Goal: Task Accomplishment & Management: Use online tool/utility

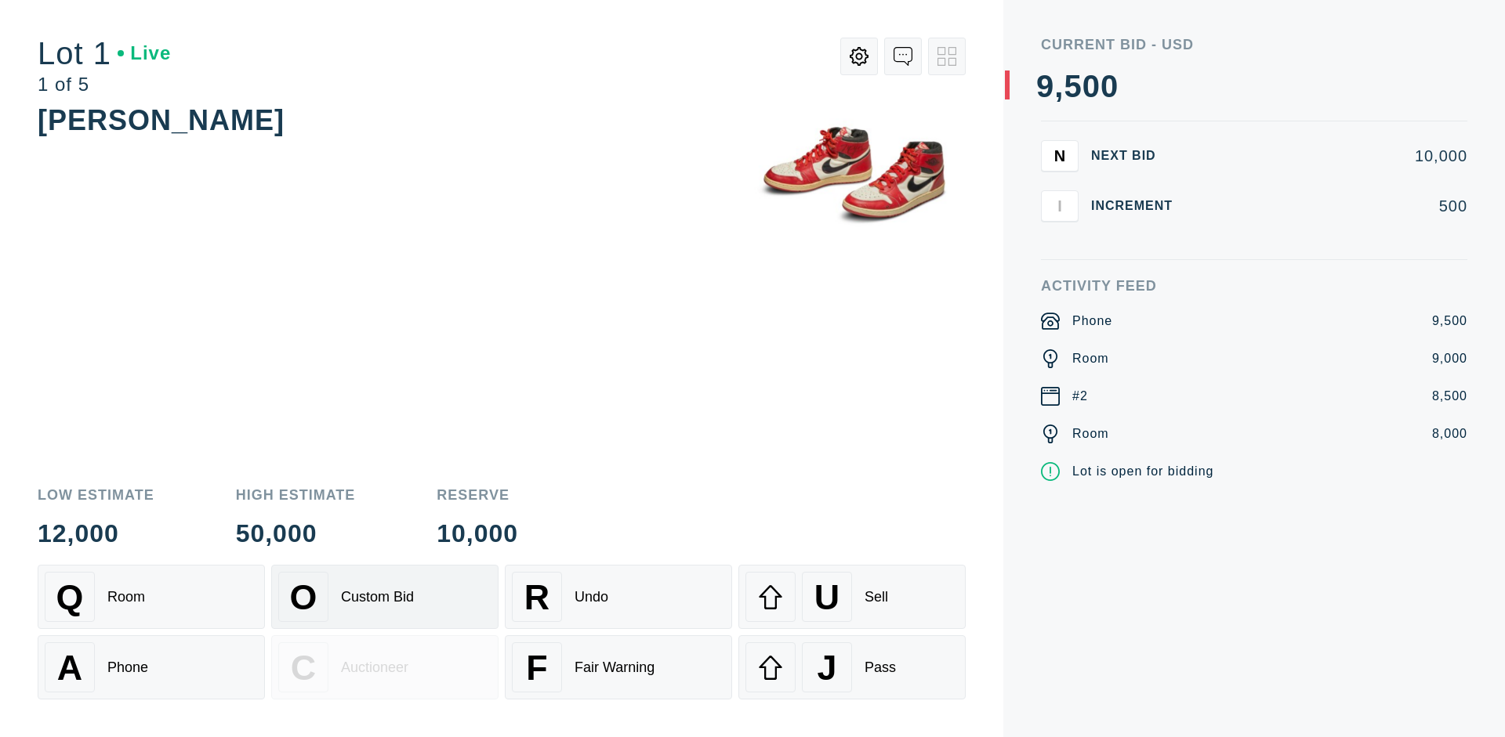
click at [385, 597] on div "Custom Bid" at bounding box center [377, 597] width 73 height 16
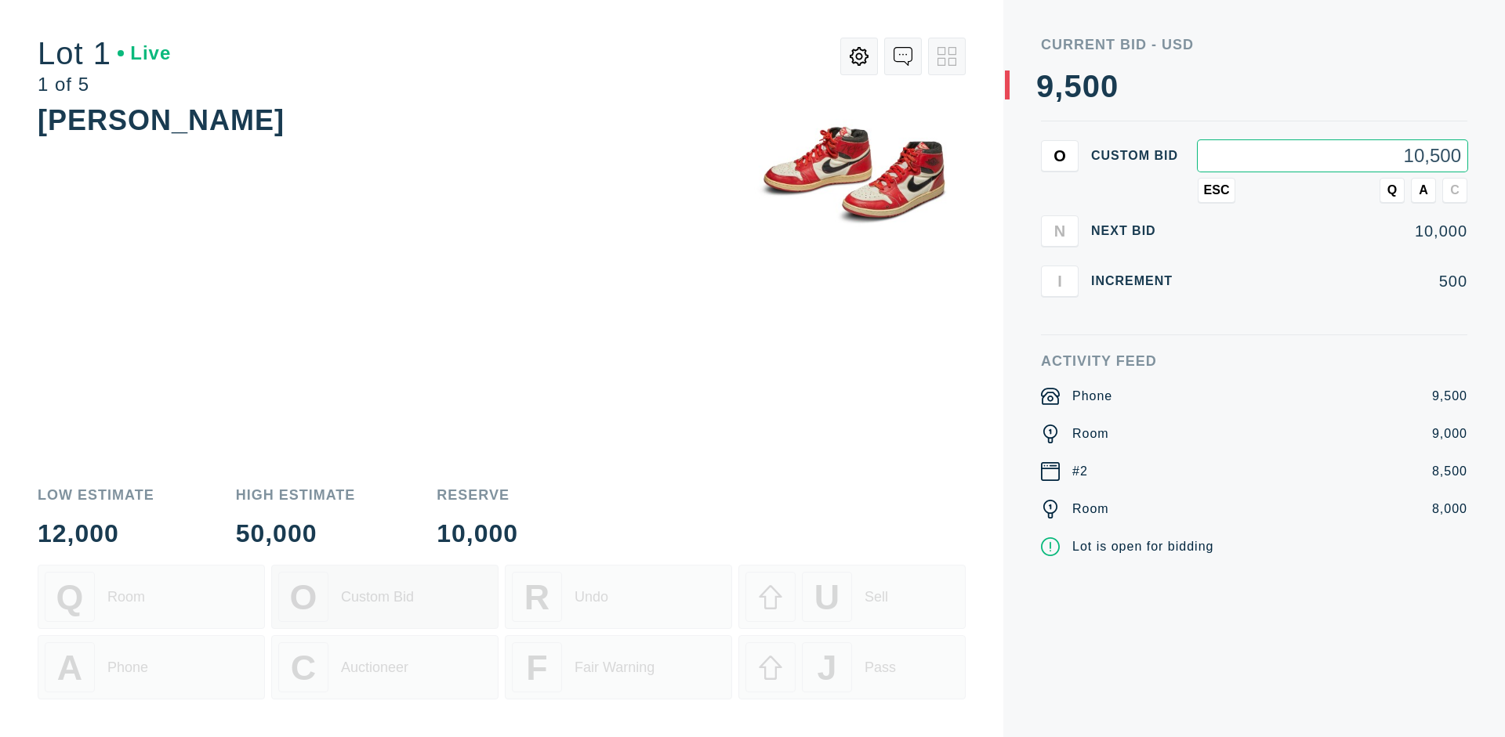
type input "10,500"
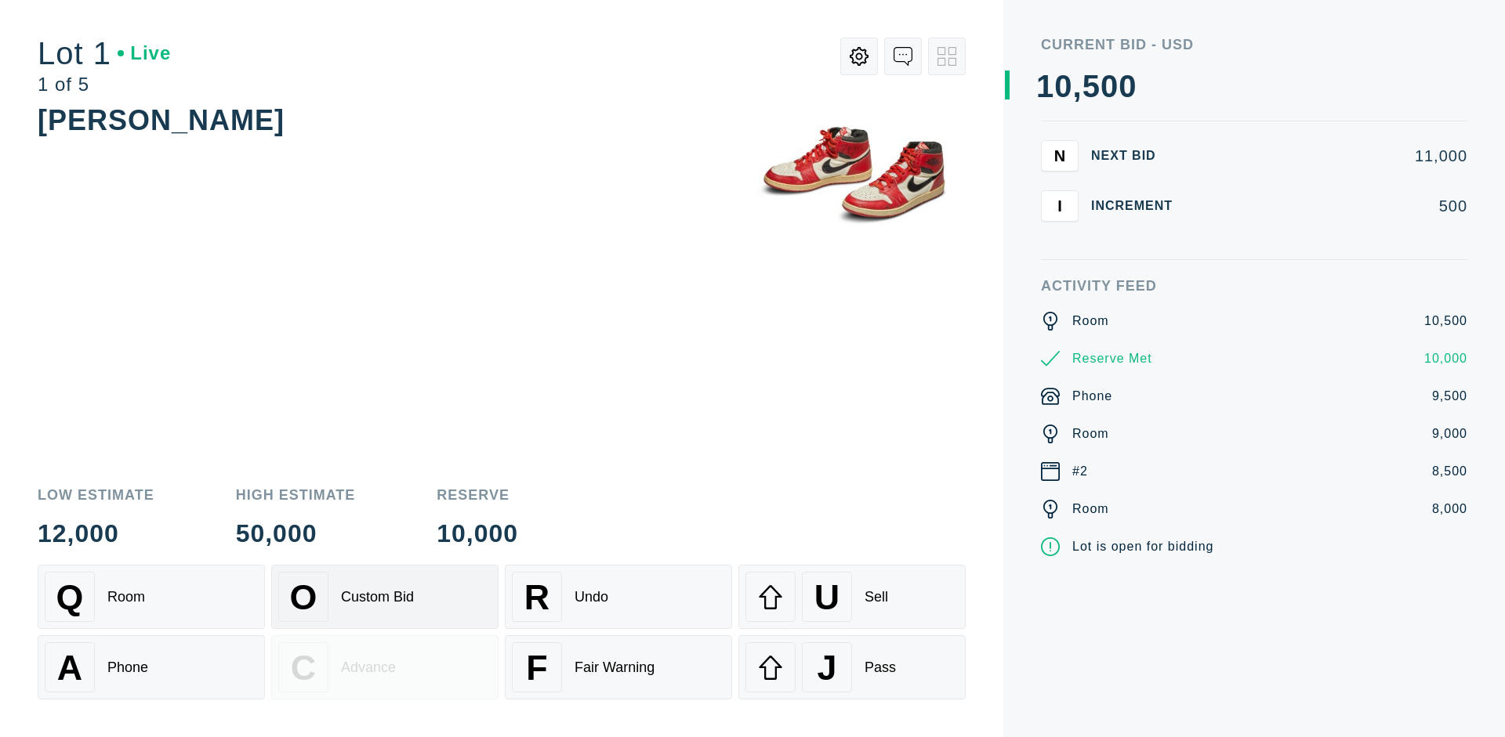
click at [385, 597] on div "Custom Bid" at bounding box center [377, 597] width 73 height 16
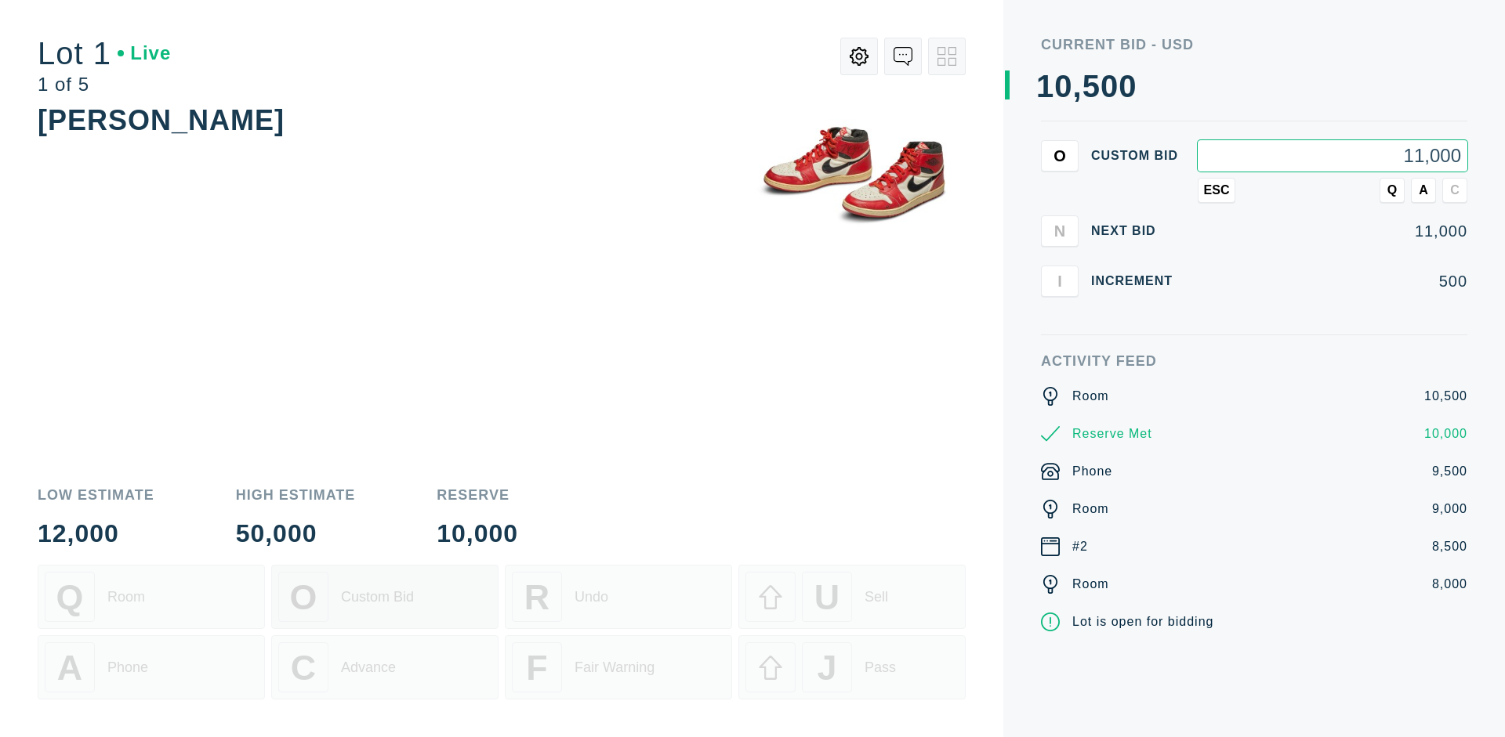
type input "11,000"
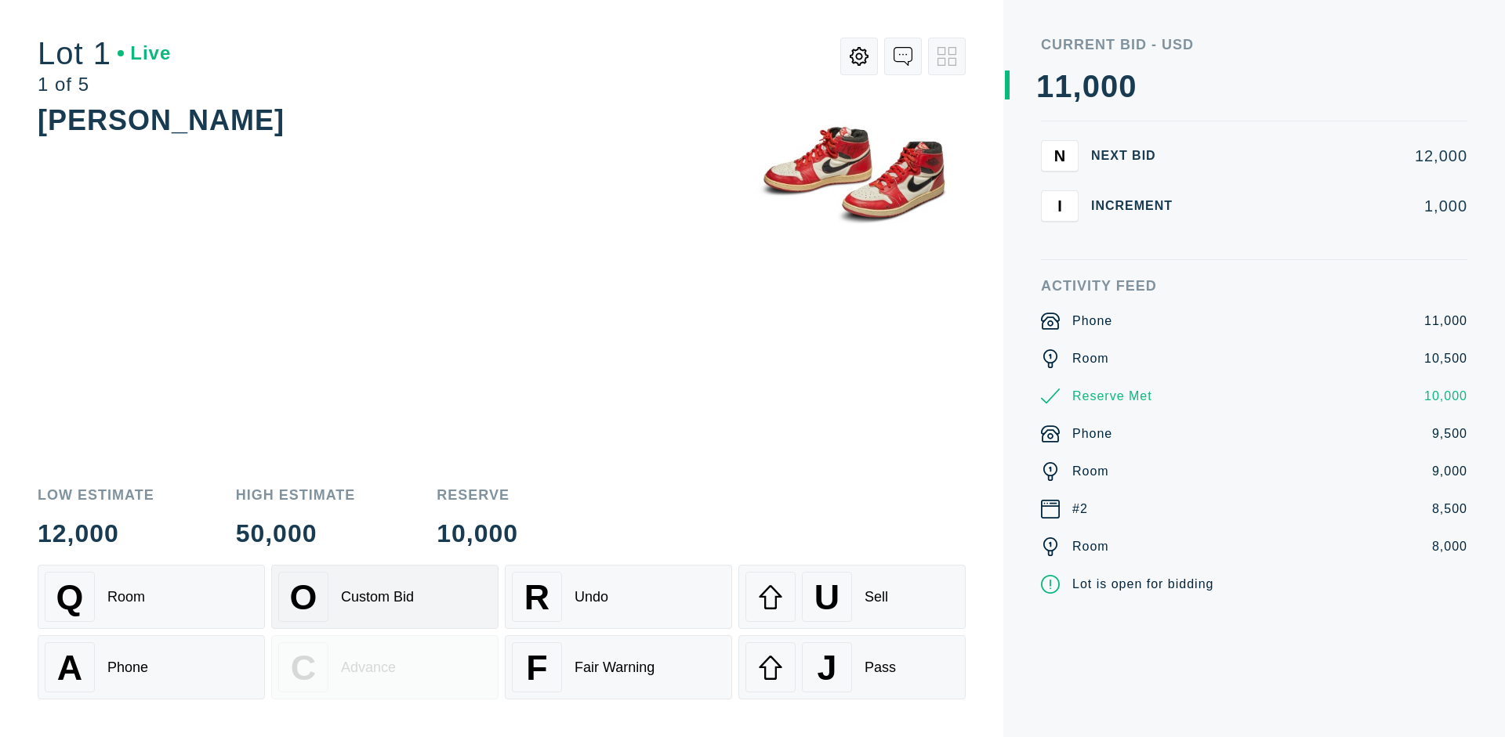
click at [151, 597] on div "Q Room" at bounding box center [151, 597] width 213 height 50
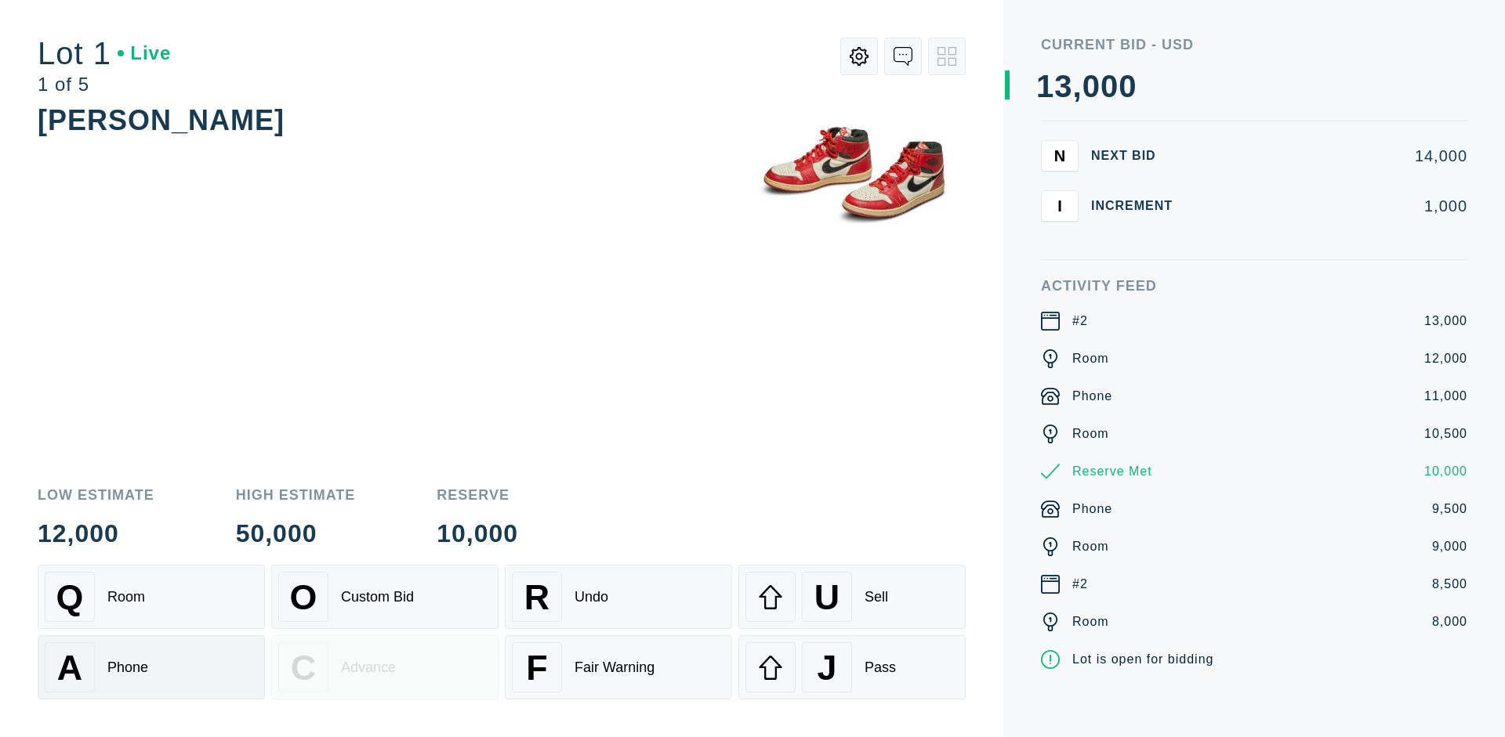
click at [151, 668] on div "A Phone" at bounding box center [151, 668] width 213 height 50
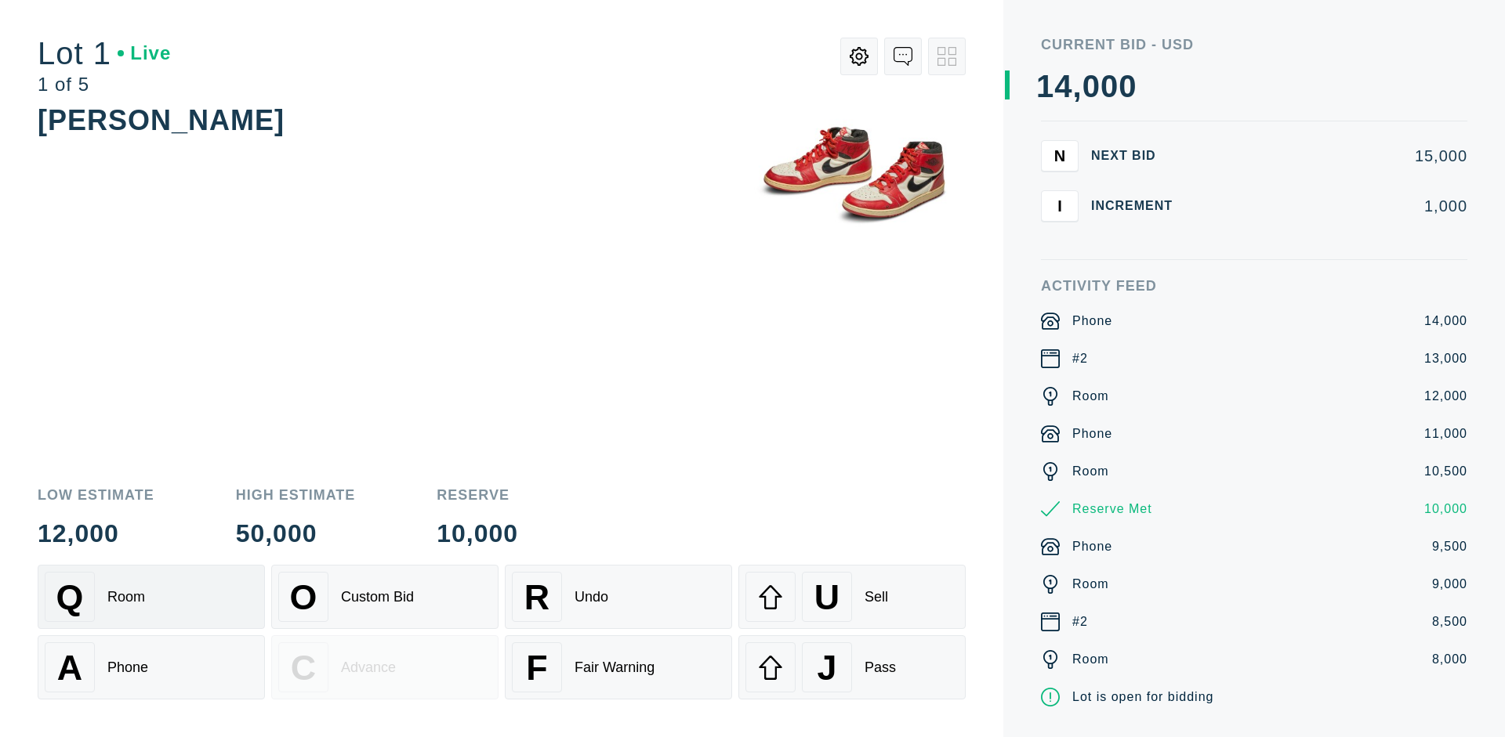
click at [151, 597] on div "Q Room" at bounding box center [151, 597] width 213 height 50
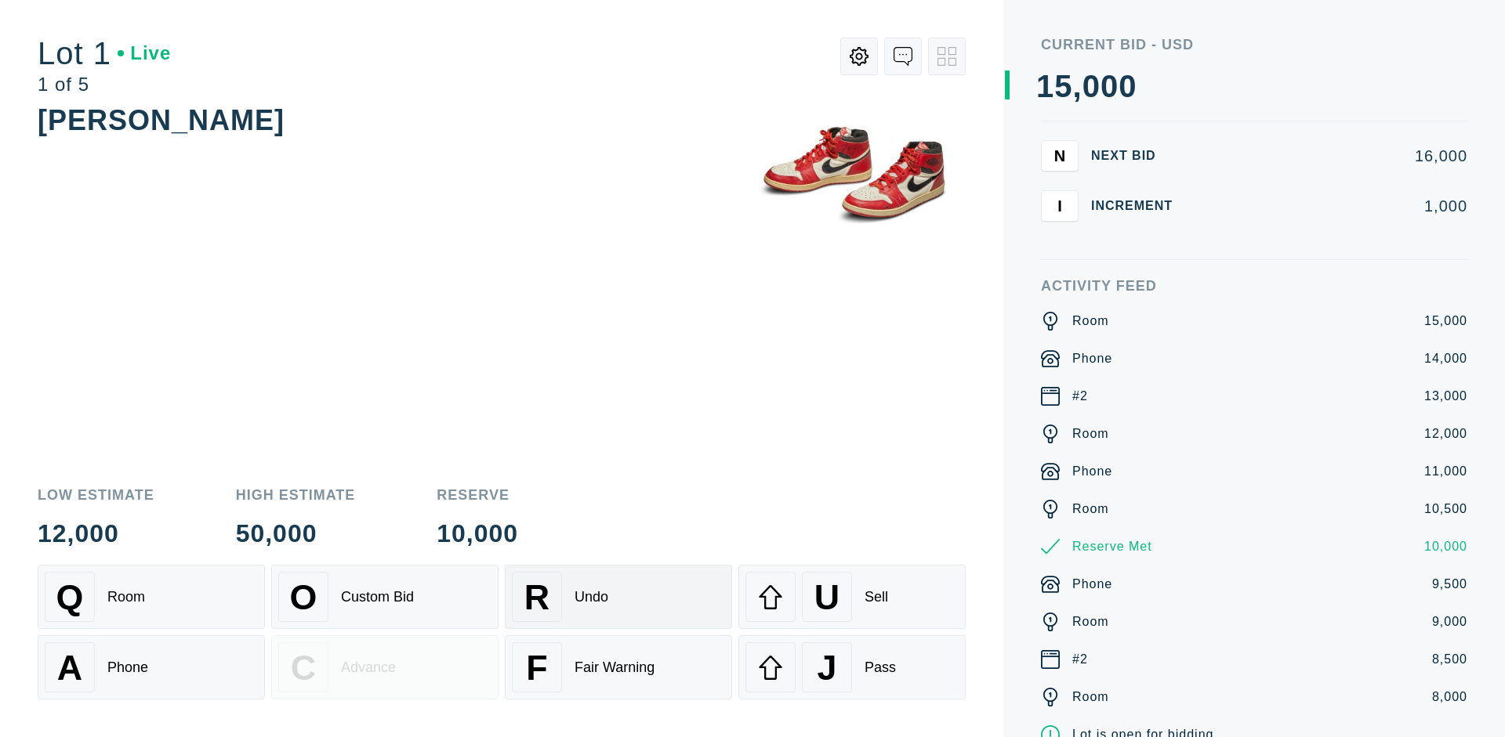
click at [618, 597] on div "R Undo" at bounding box center [618, 597] width 213 height 50
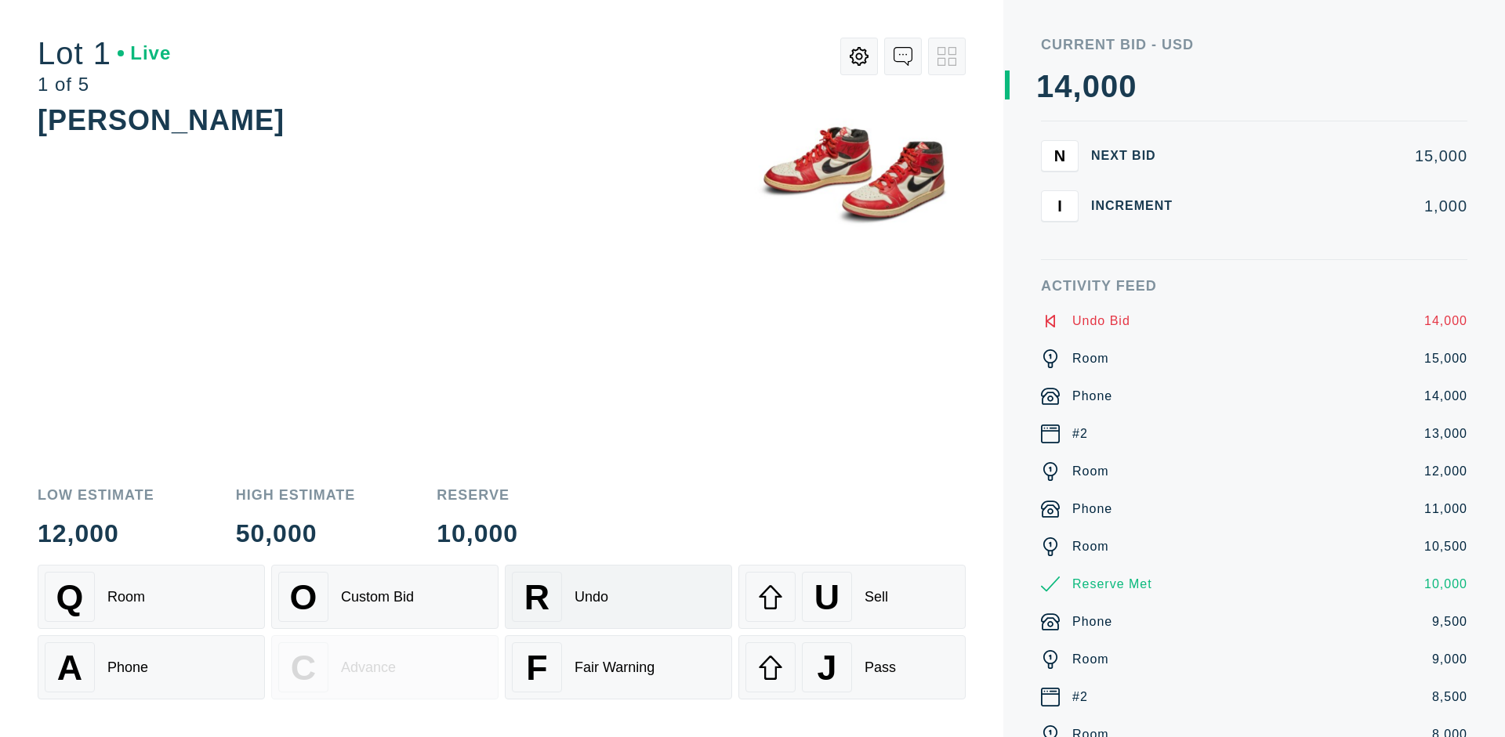
click at [151, 597] on div "Q Room" at bounding box center [151, 597] width 213 height 50
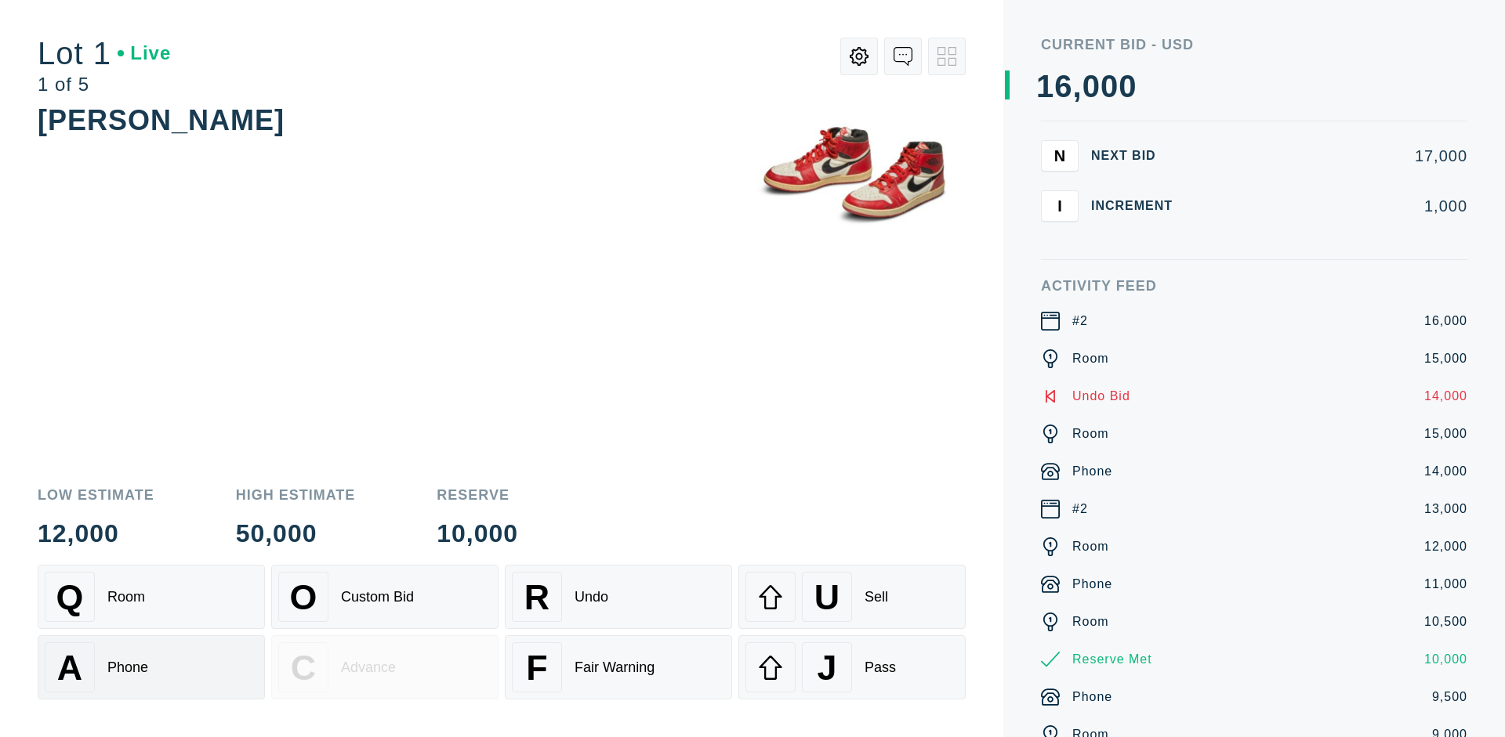
click at [151, 668] on div "A Phone" at bounding box center [151, 668] width 213 height 50
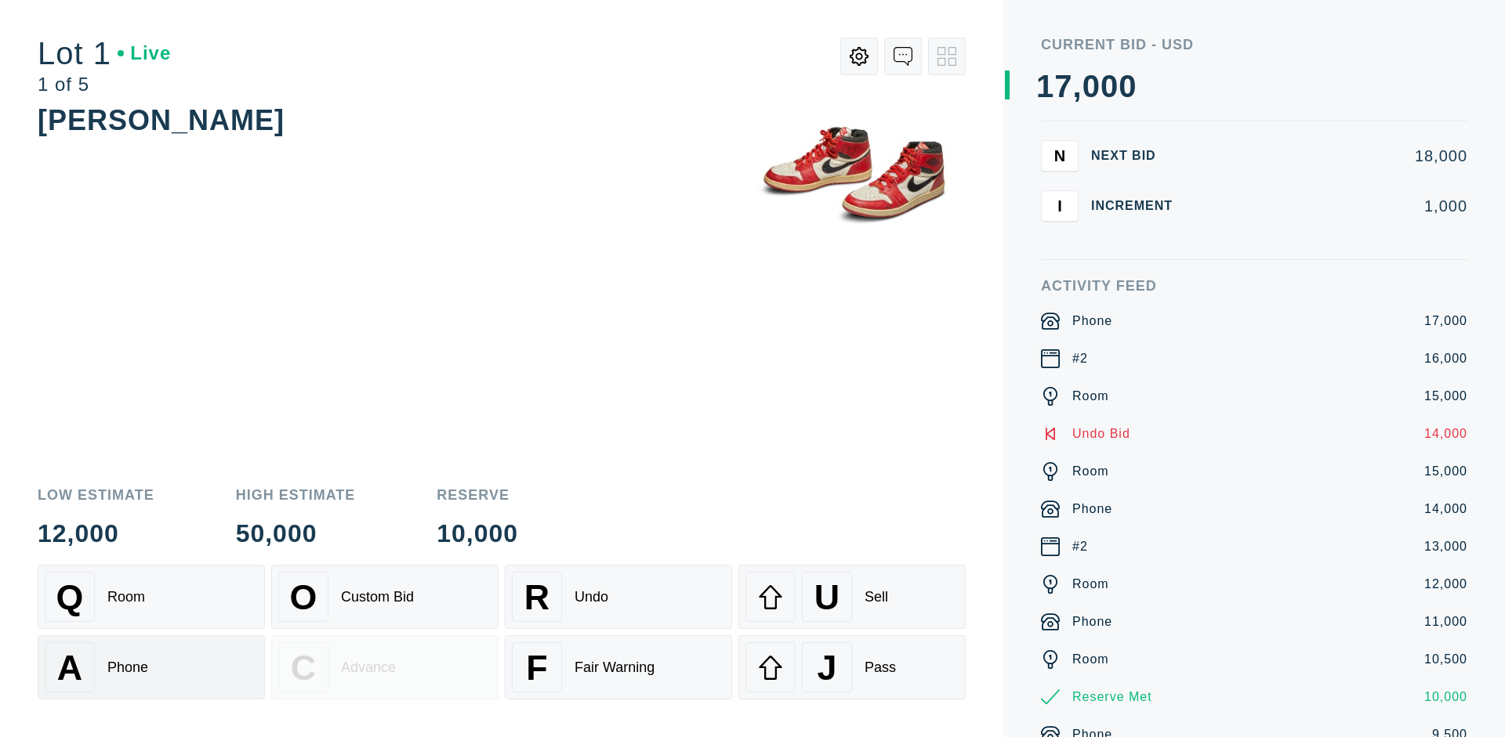
click at [151, 597] on div "Q Room" at bounding box center [151, 597] width 213 height 50
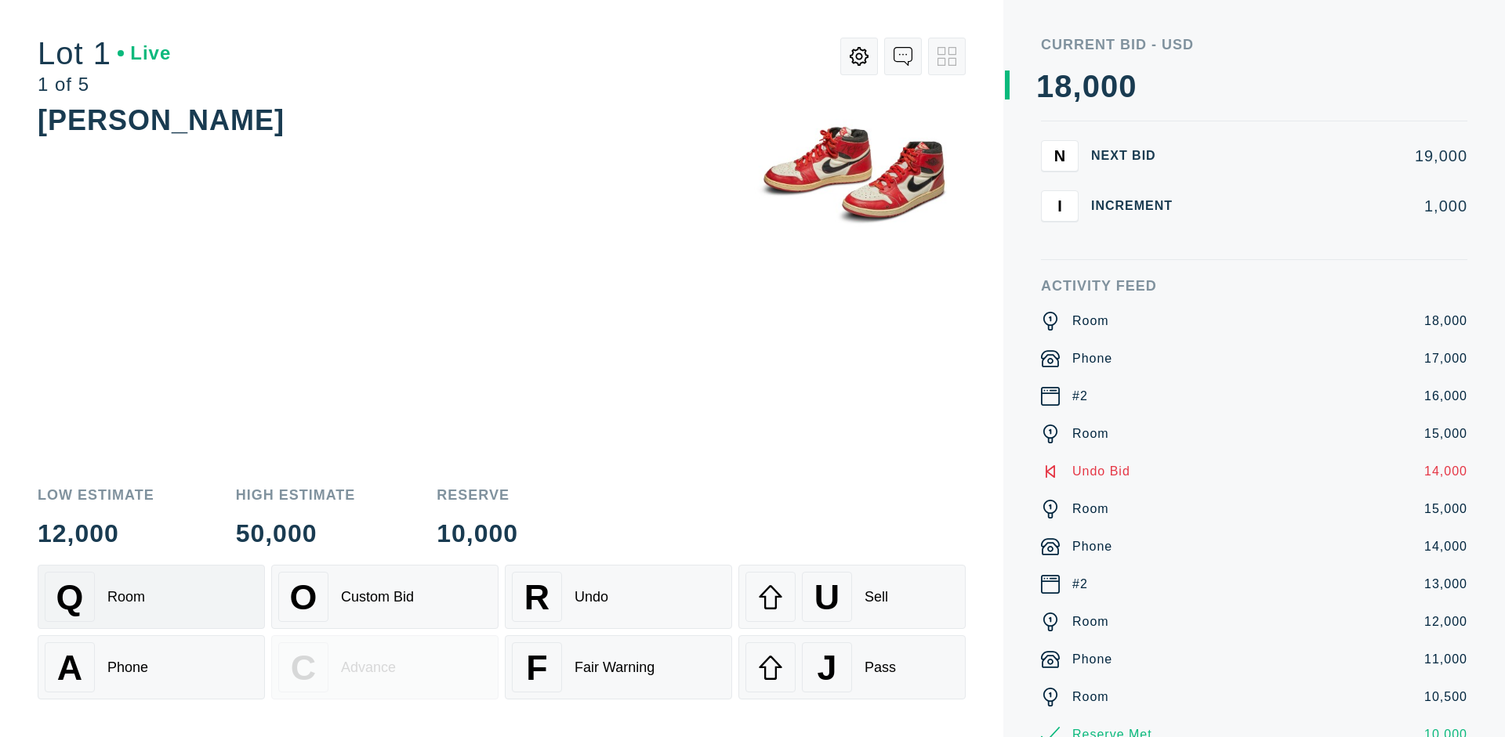
click at [618, 597] on div "R Undo" at bounding box center [618, 597] width 213 height 50
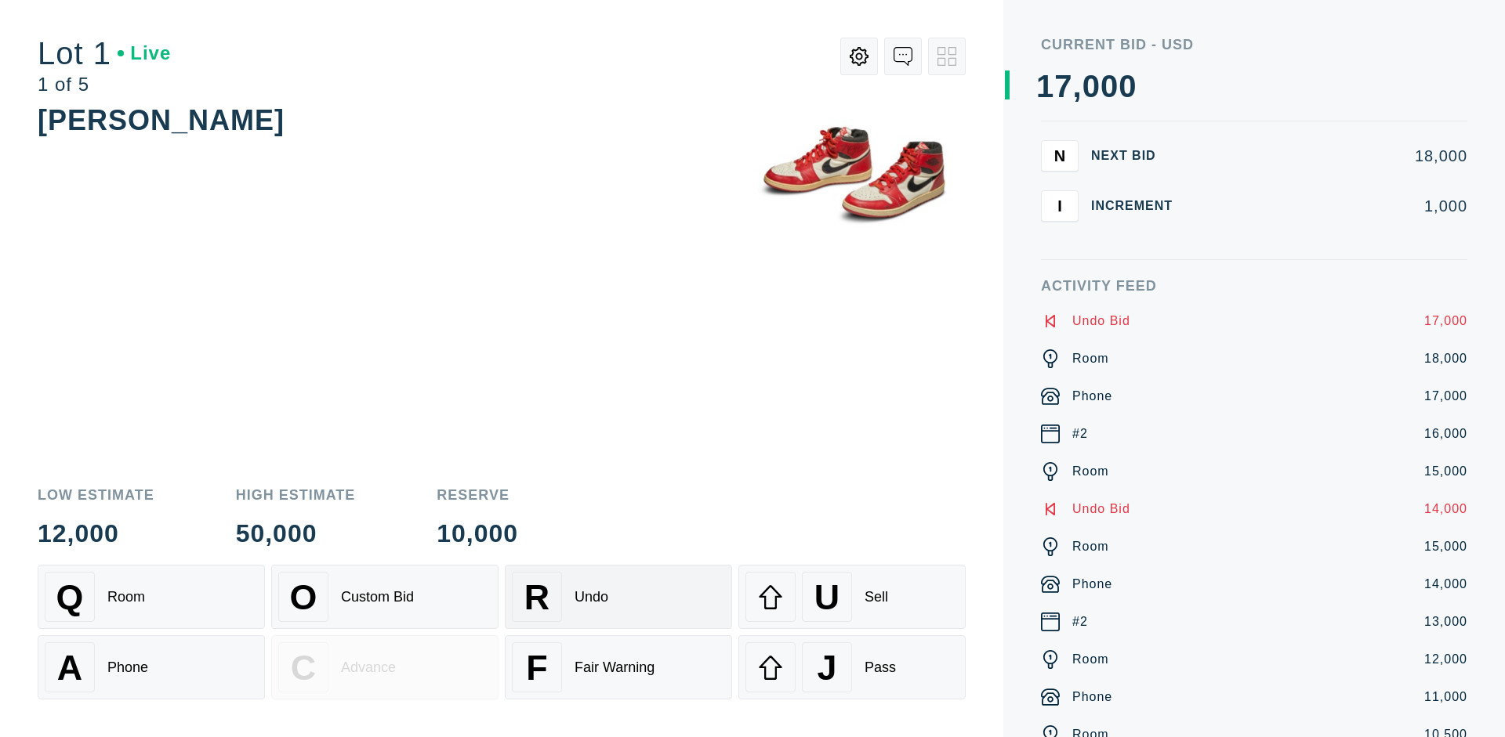
click at [852, 597] on div "U Sell" at bounding box center [851, 597] width 213 height 50
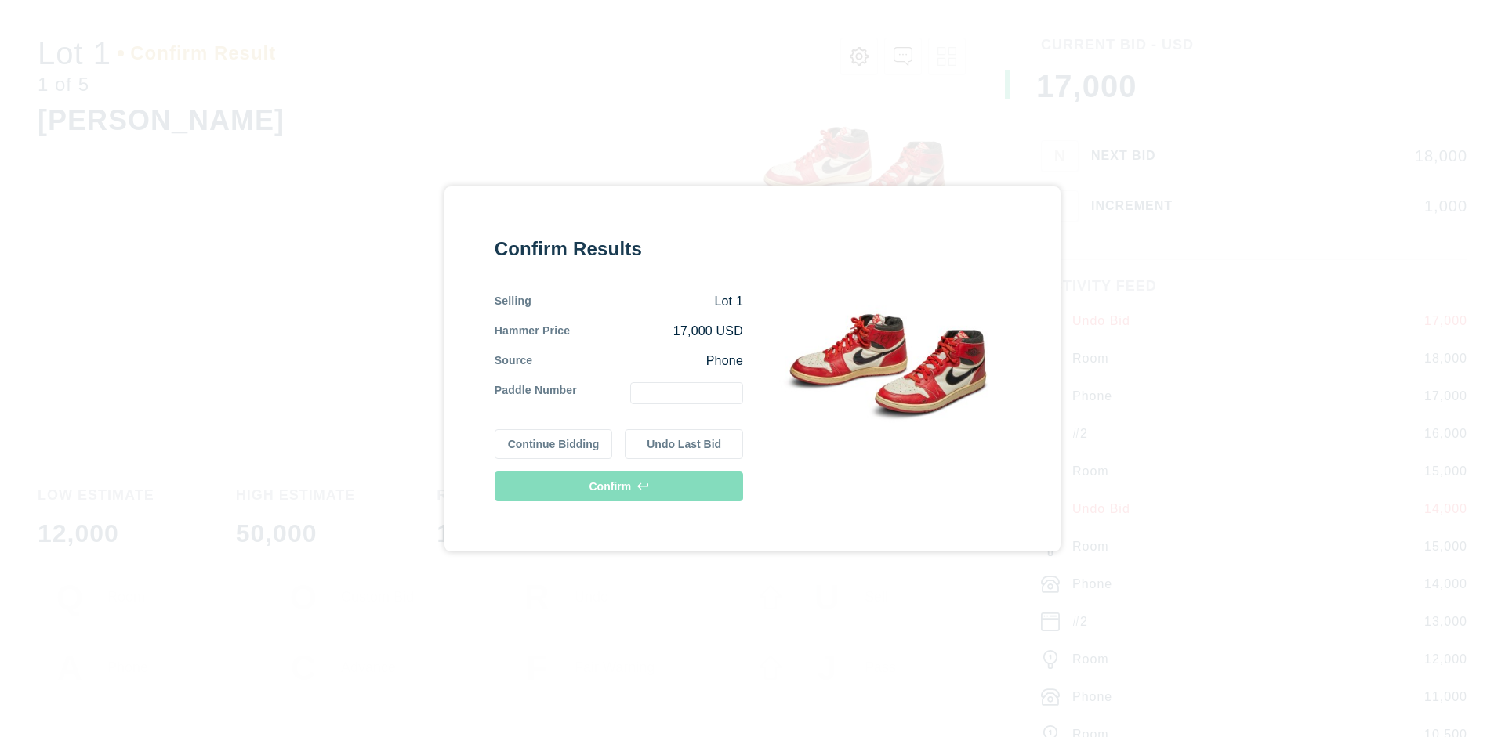
click at [554, 444] on button "Continue Bidding" at bounding box center [553, 444] width 118 height 30
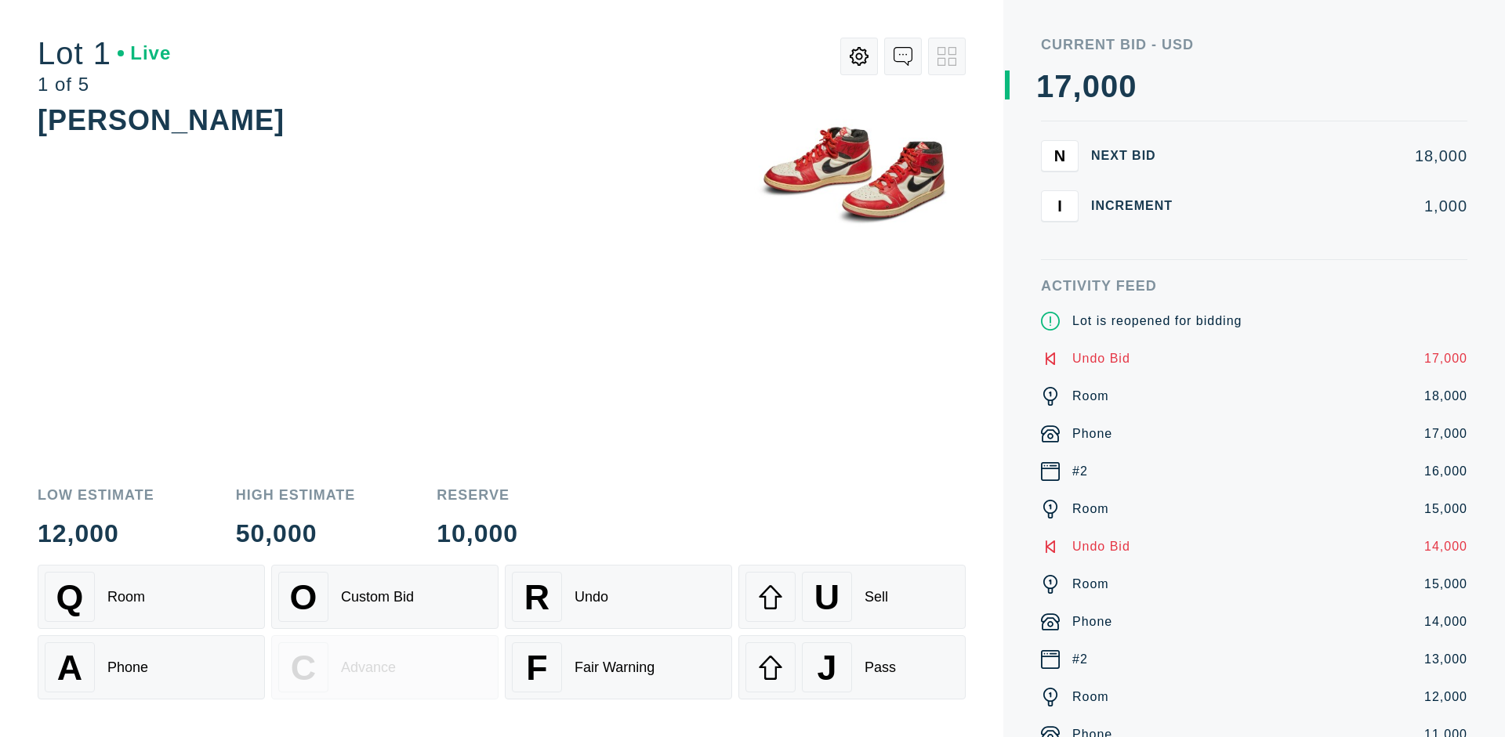
click at [852, 597] on div "U Sell" at bounding box center [851, 597] width 213 height 50
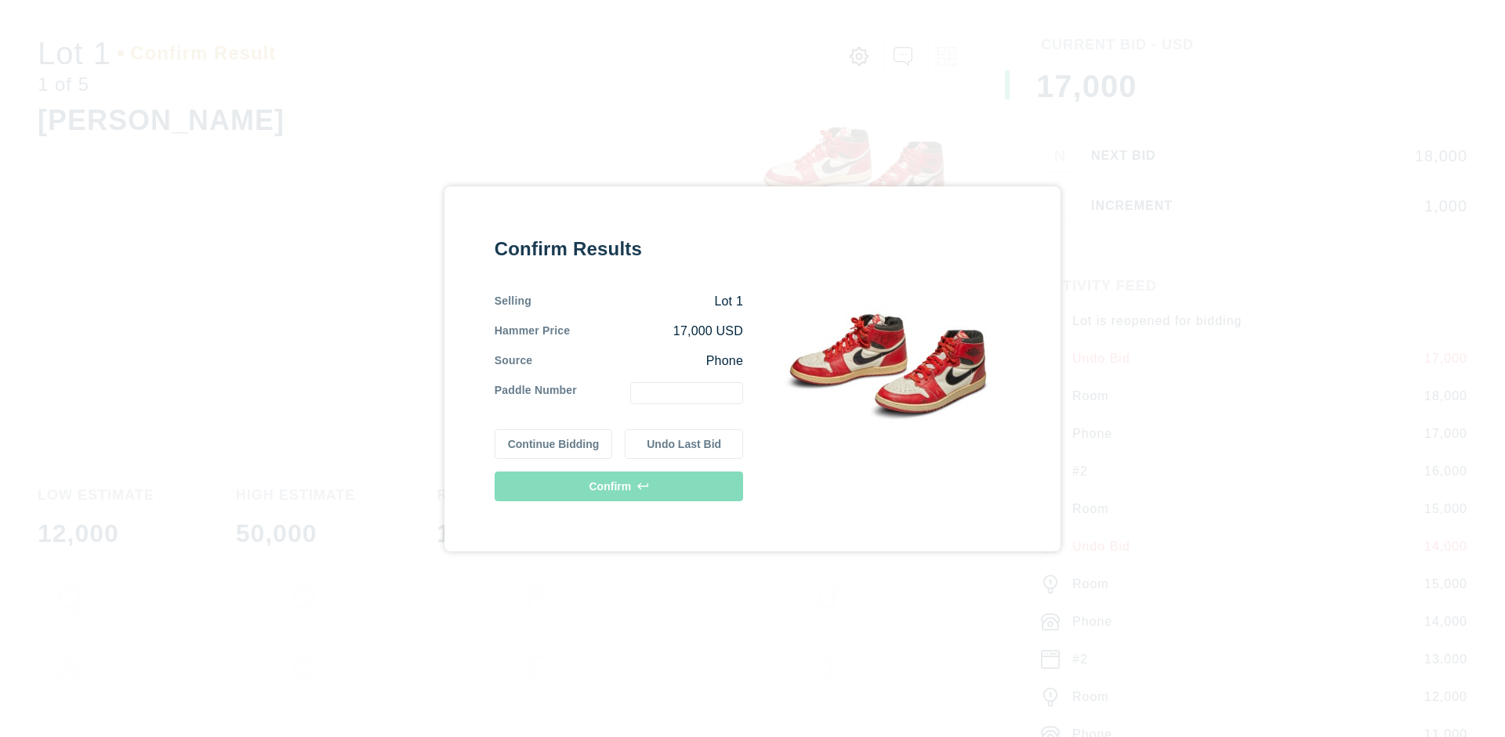
click at [684, 444] on button "Undo Last Bid" at bounding box center [684, 444] width 118 height 30
click at [554, 441] on button "Continue Bidding" at bounding box center [553, 442] width 118 height 30
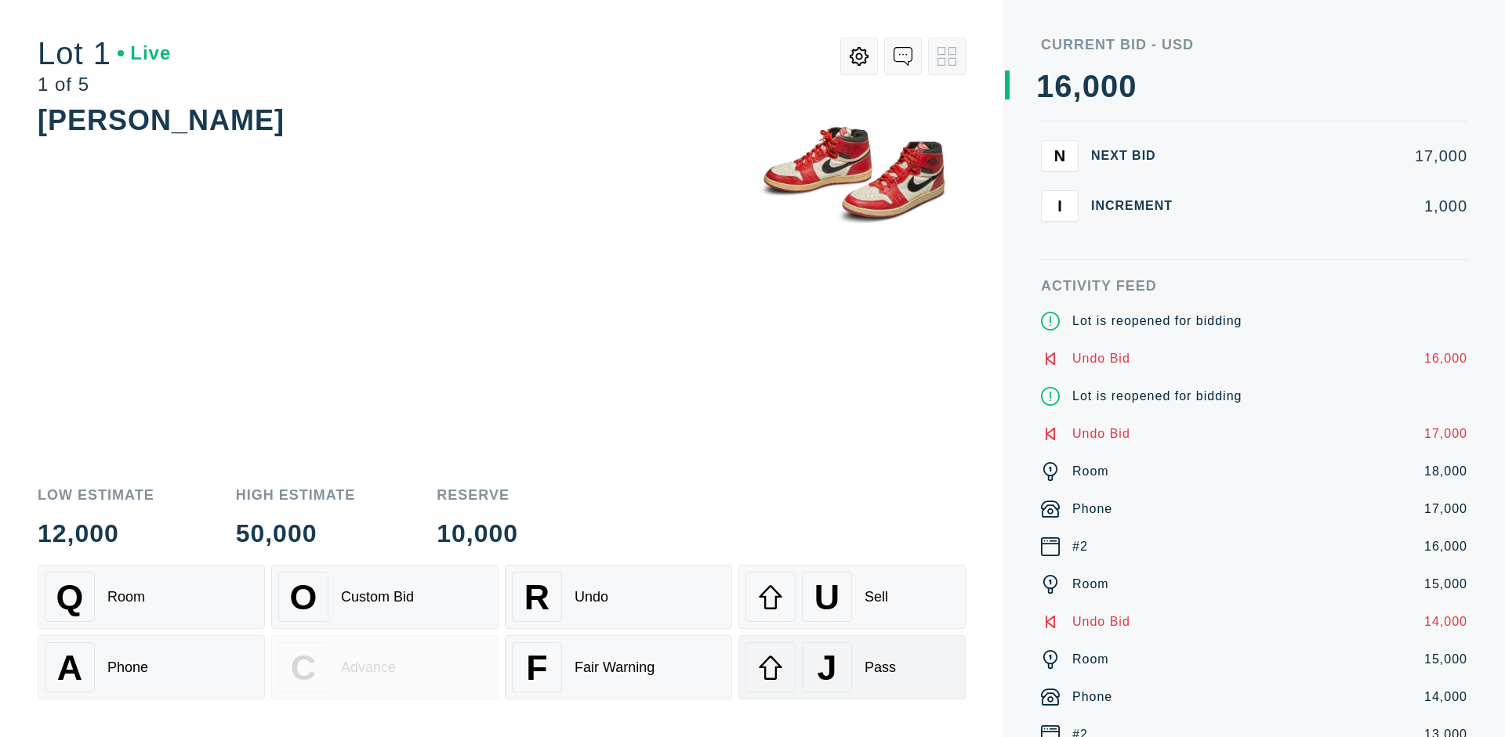
click at [852, 668] on div "J Pass" at bounding box center [851, 668] width 213 height 50
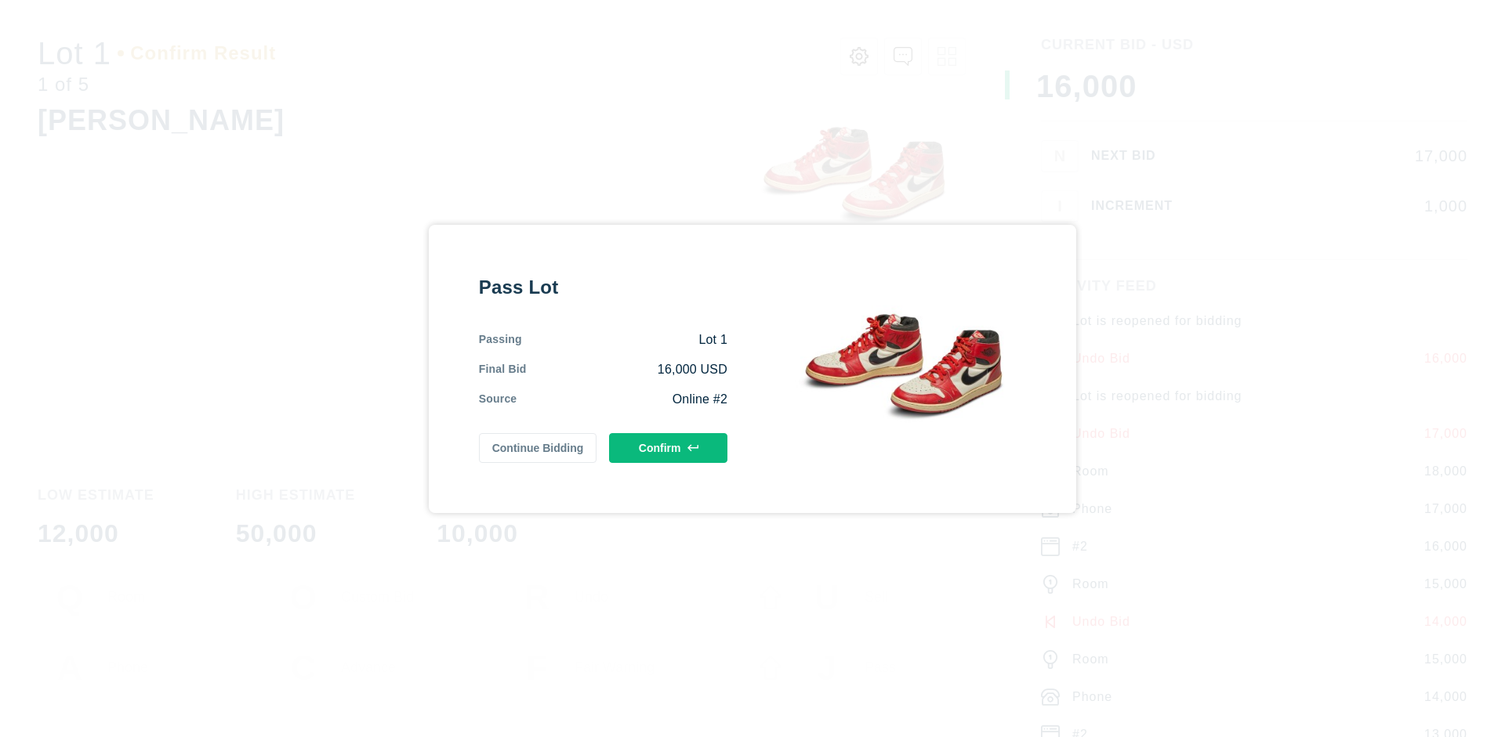
click at [668, 447] on button "Confirm" at bounding box center [668, 448] width 118 height 30
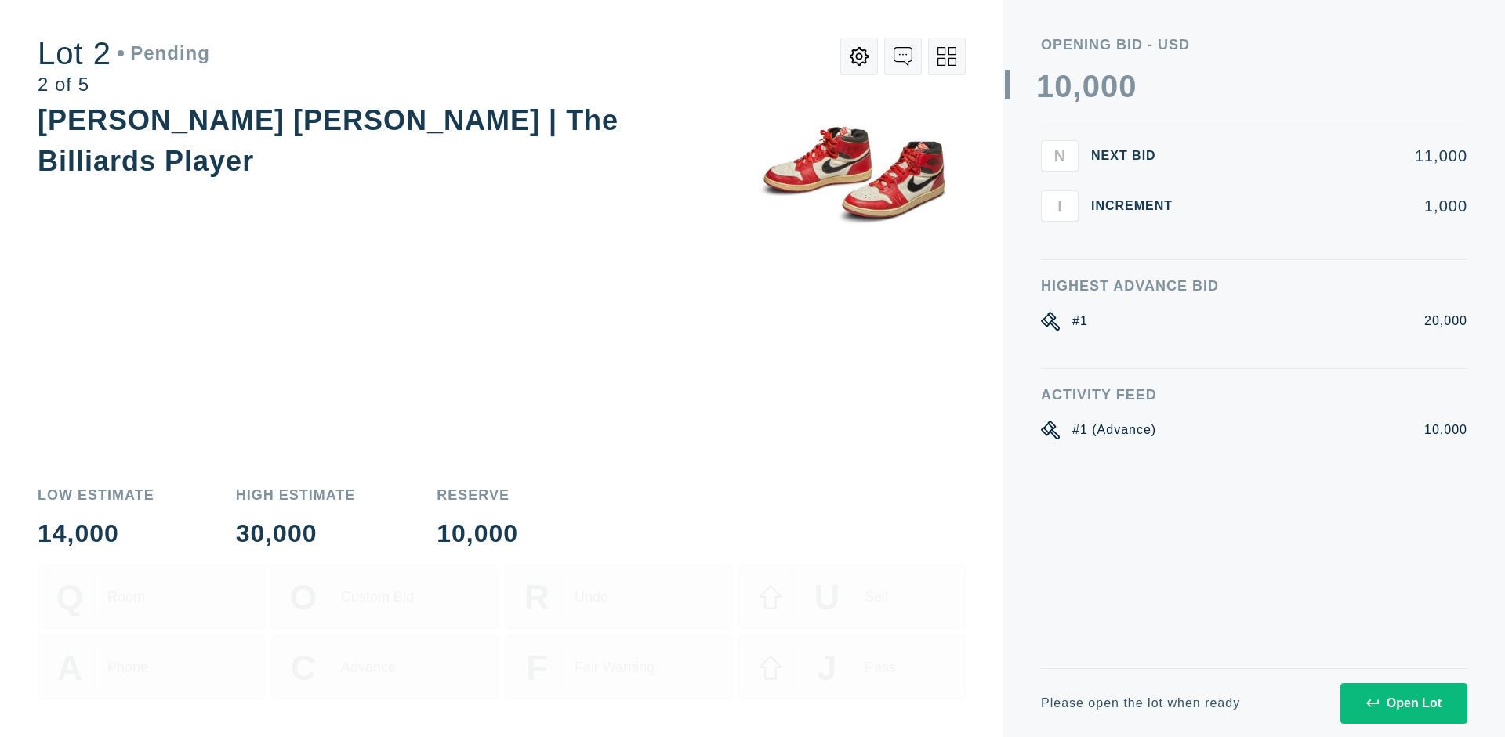
click at [1403, 703] on div "Open Lot" at bounding box center [1403, 704] width 75 height 14
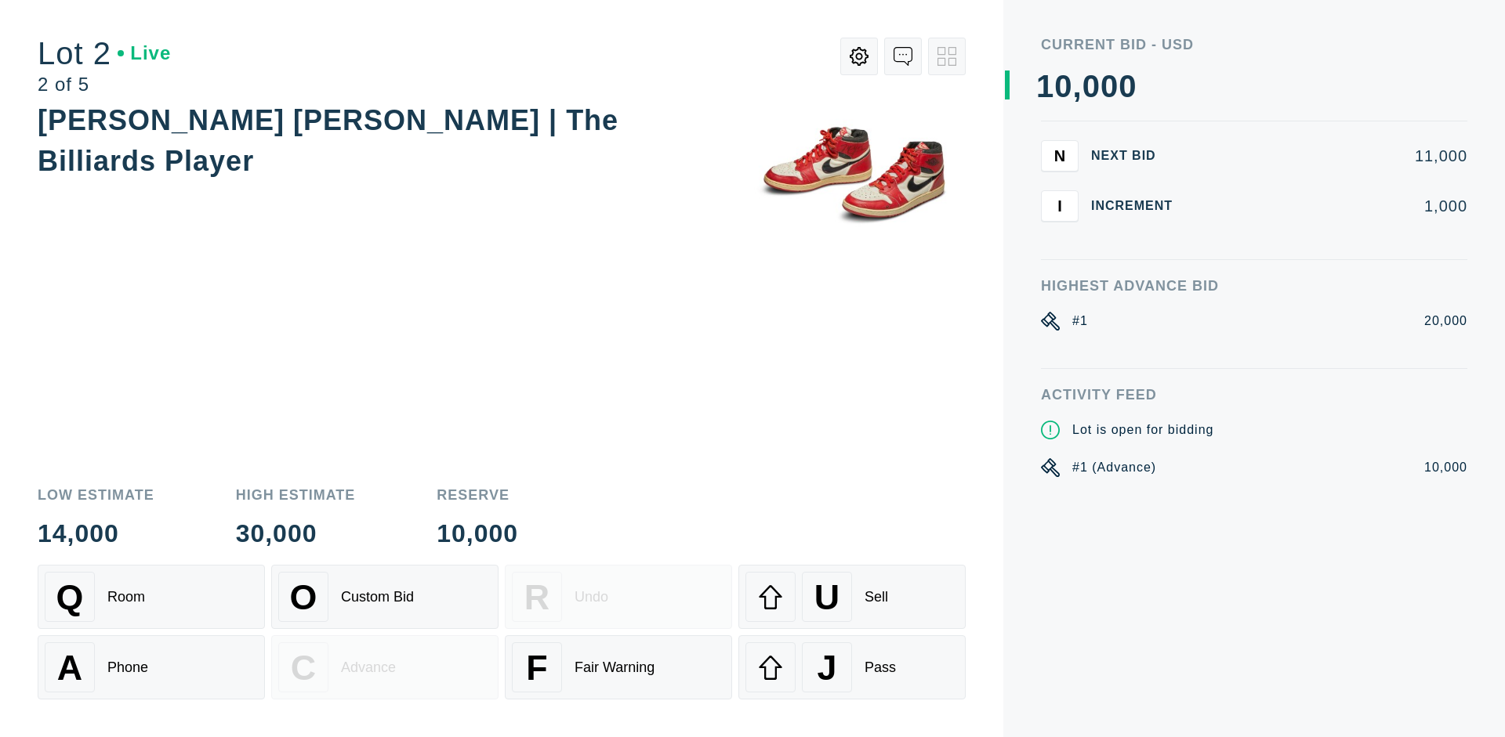
click at [151, 597] on div "Q Room" at bounding box center [151, 597] width 213 height 50
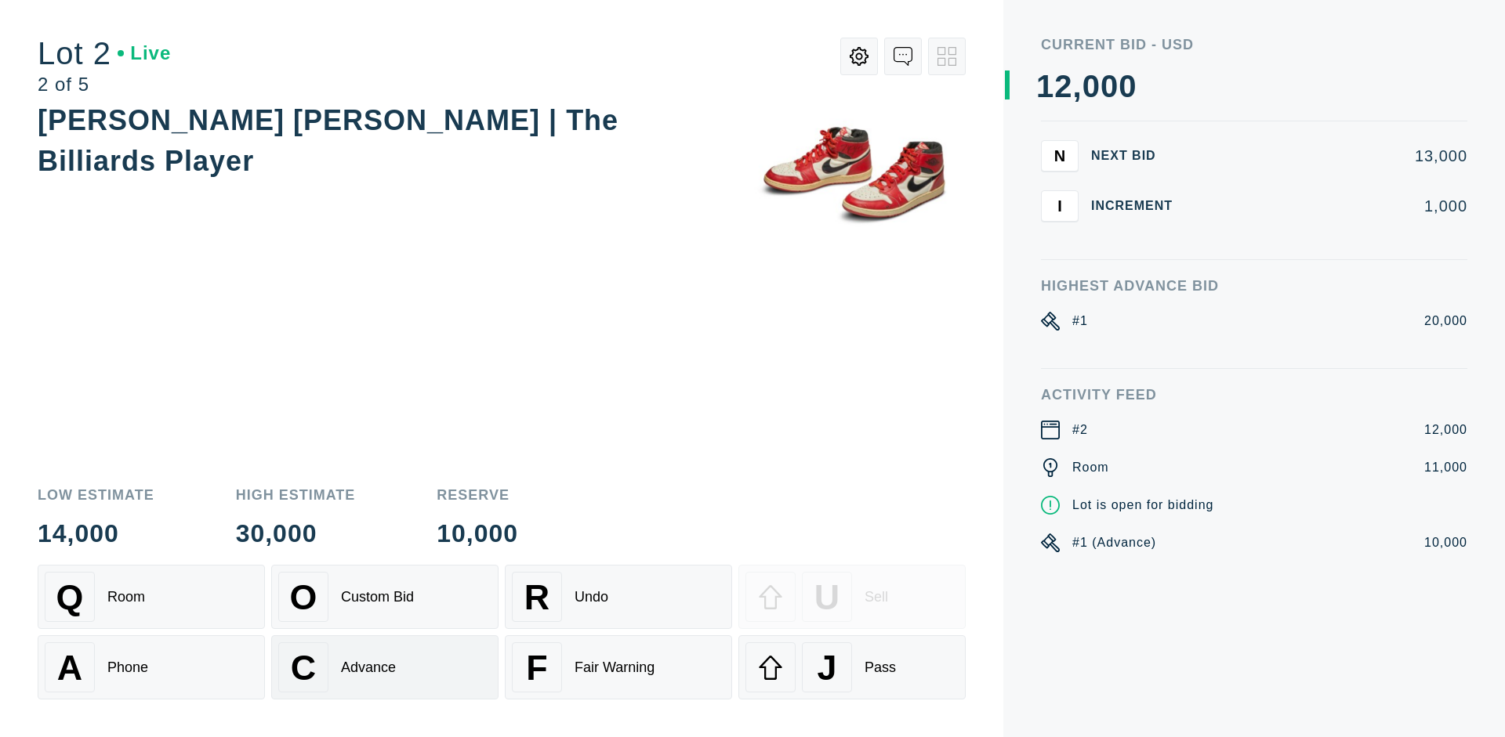
click at [385, 668] on div "Advance" at bounding box center [368, 668] width 55 height 16
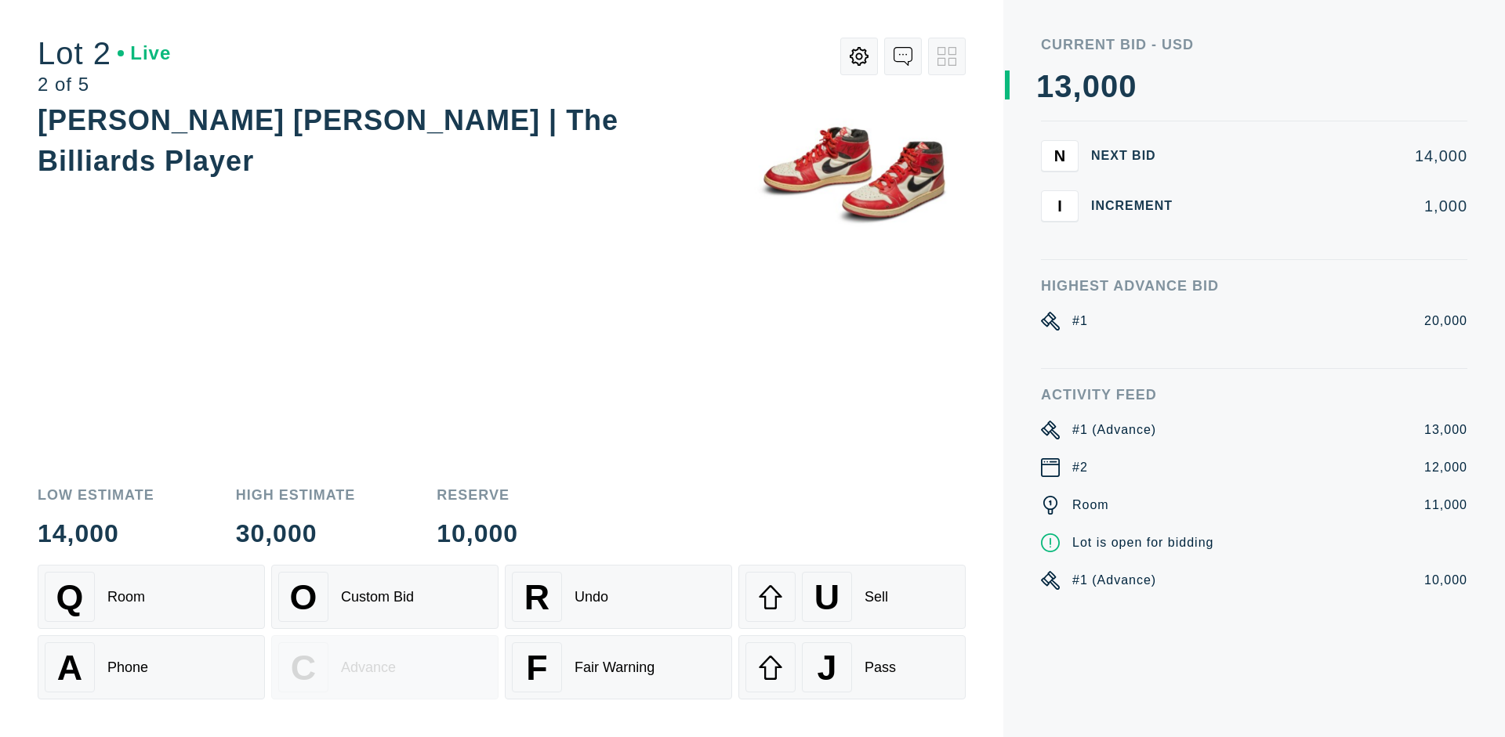
click at [852, 597] on div "U Sell" at bounding box center [851, 597] width 213 height 50
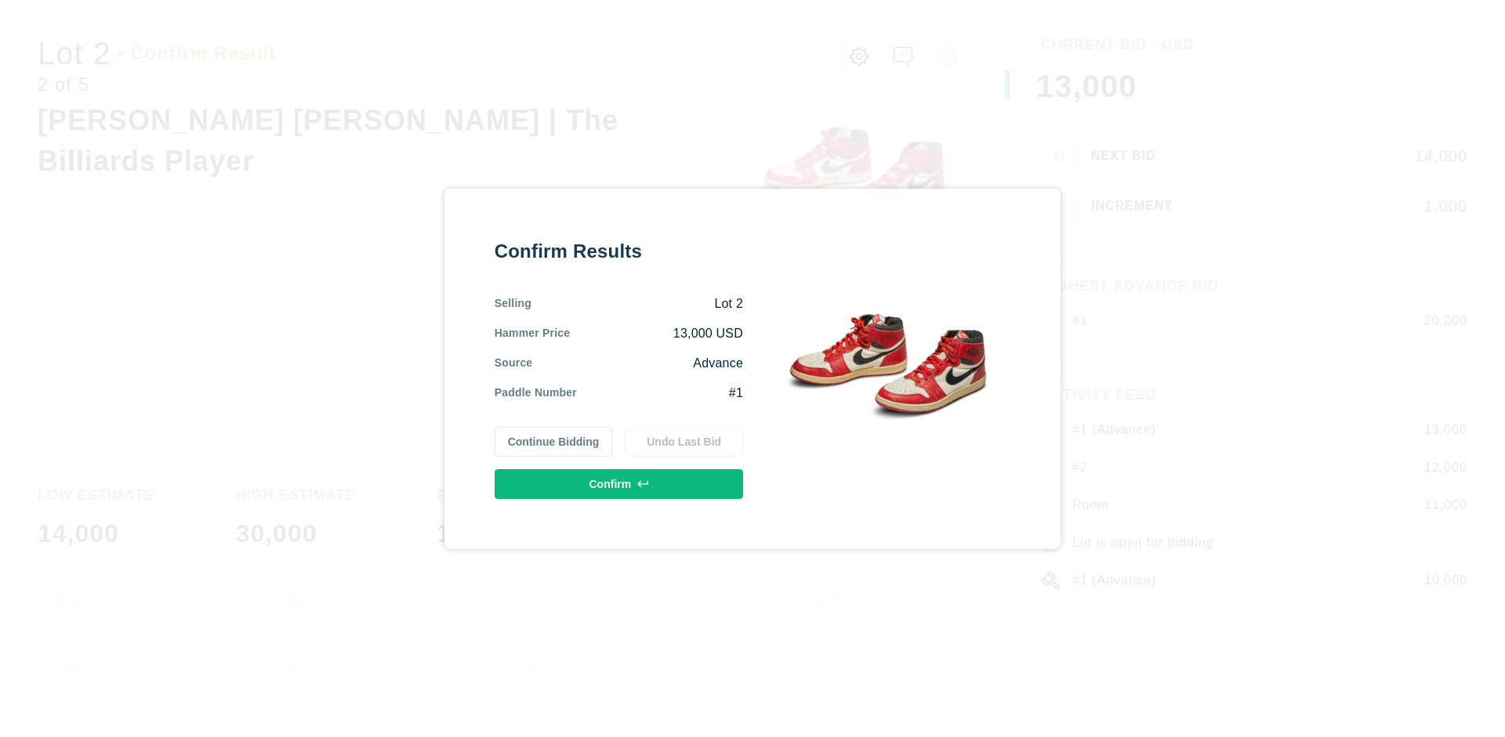
click at [619, 484] on button "Confirm" at bounding box center [618, 484] width 248 height 30
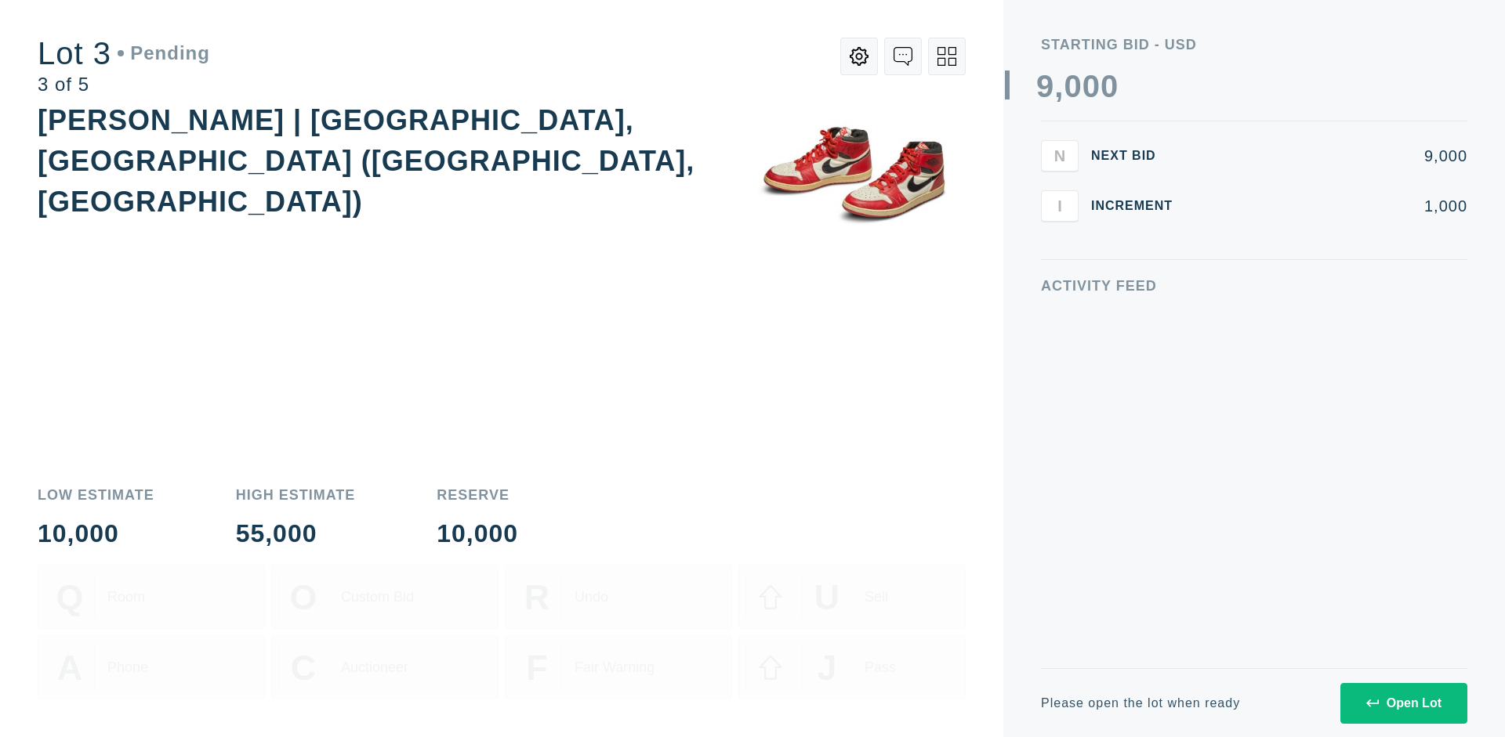
click at [1403, 703] on div "Open Lot" at bounding box center [1403, 704] width 75 height 14
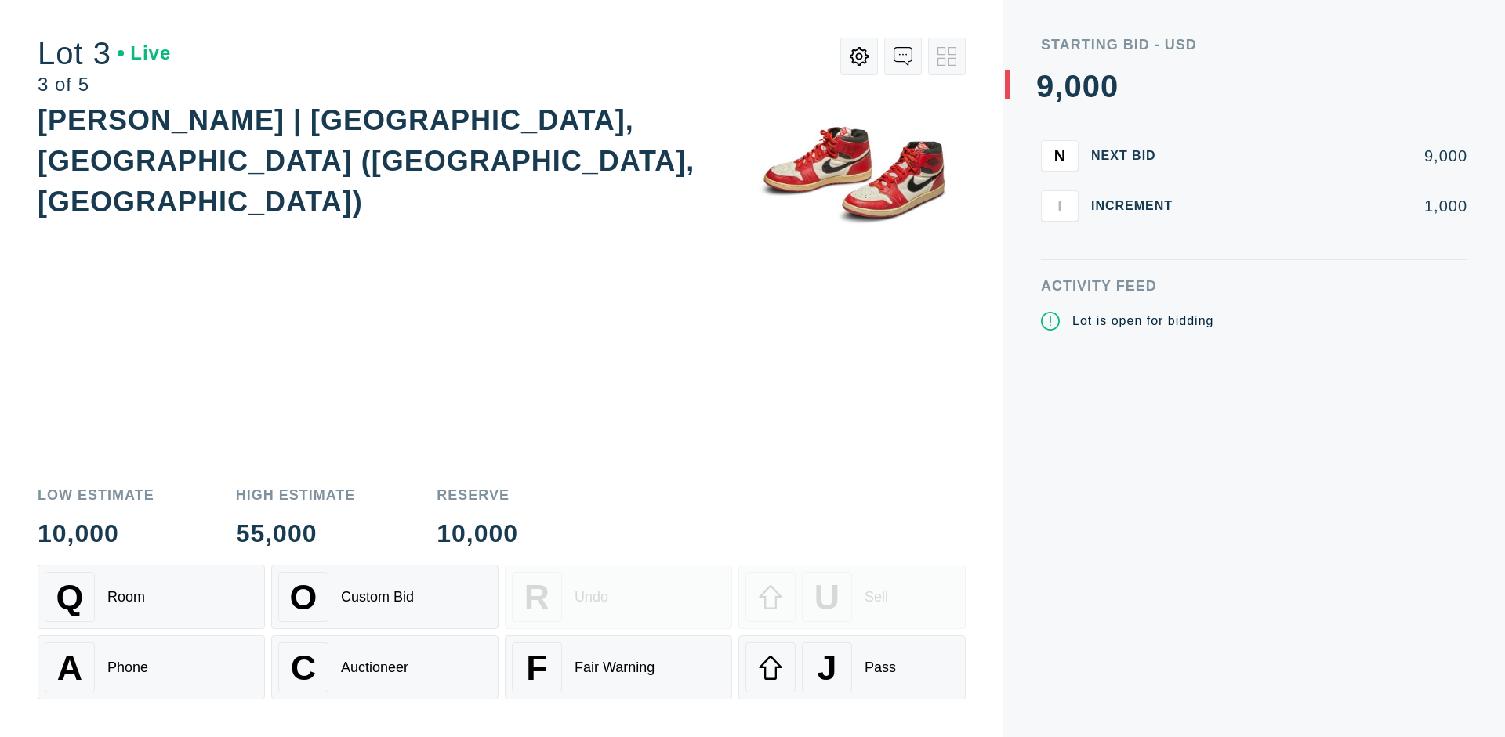
click at [852, 668] on div "J Pass" at bounding box center [851, 668] width 213 height 50
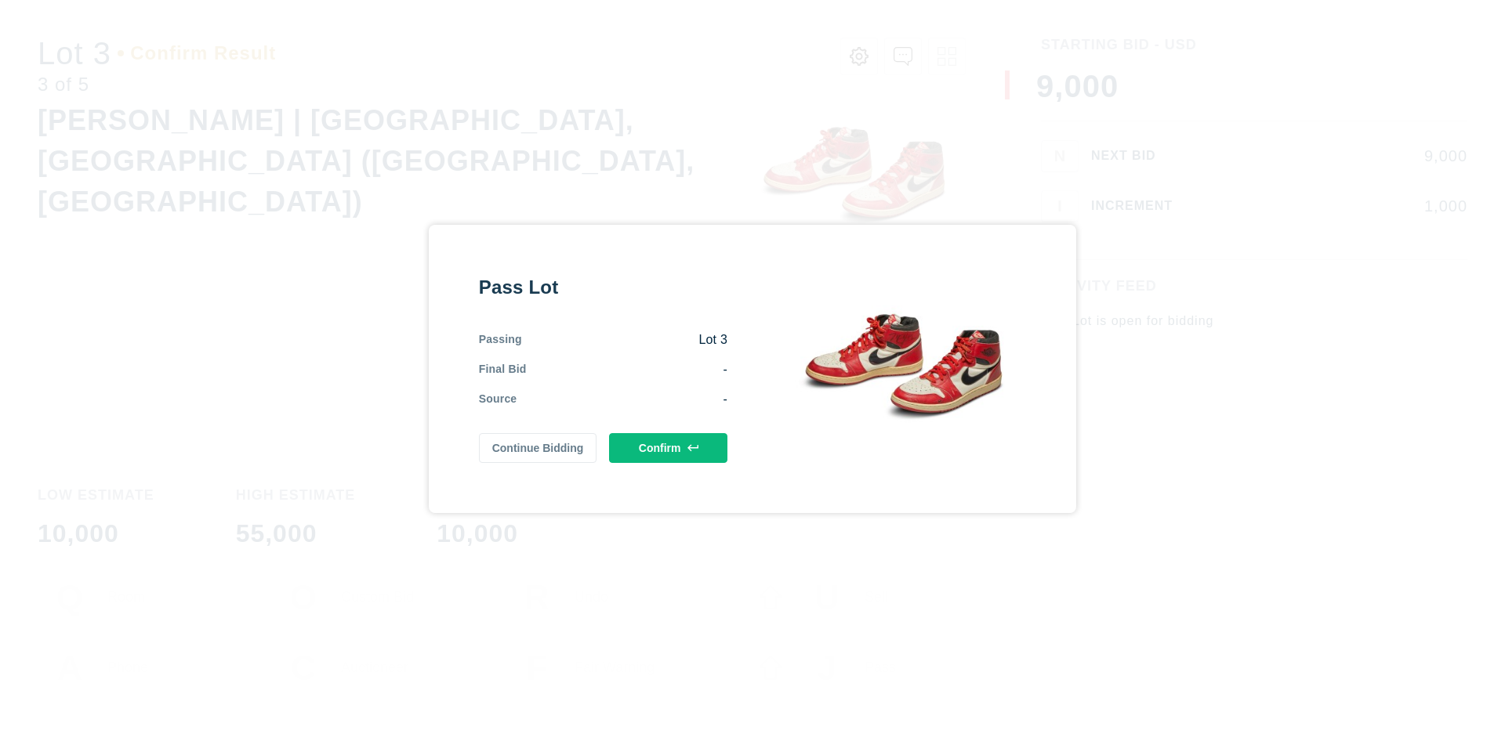
click at [668, 447] on button "Confirm" at bounding box center [668, 448] width 118 height 30
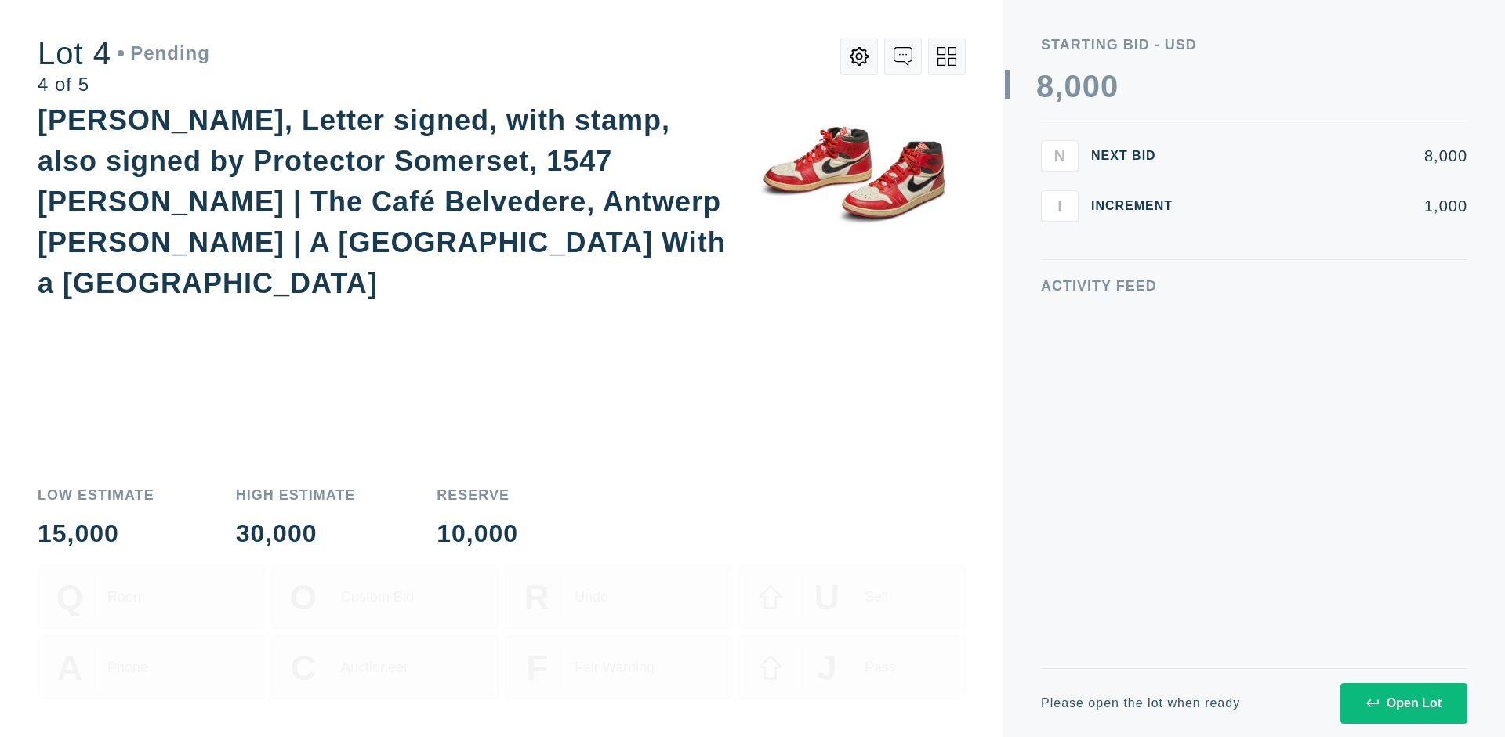
click at [1403, 703] on div "Open Lot" at bounding box center [1403, 704] width 75 height 14
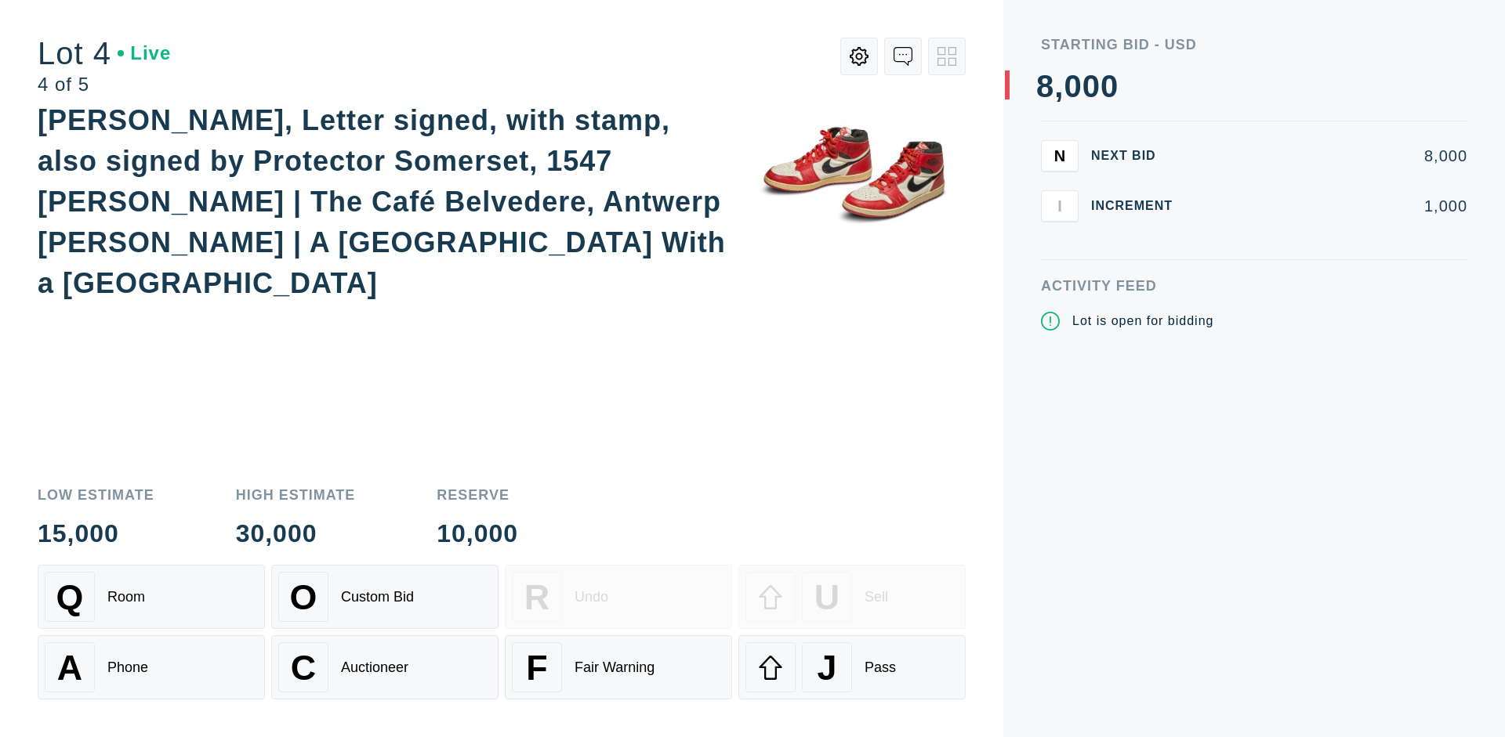
click at [151, 597] on div "Q Room" at bounding box center [151, 597] width 213 height 50
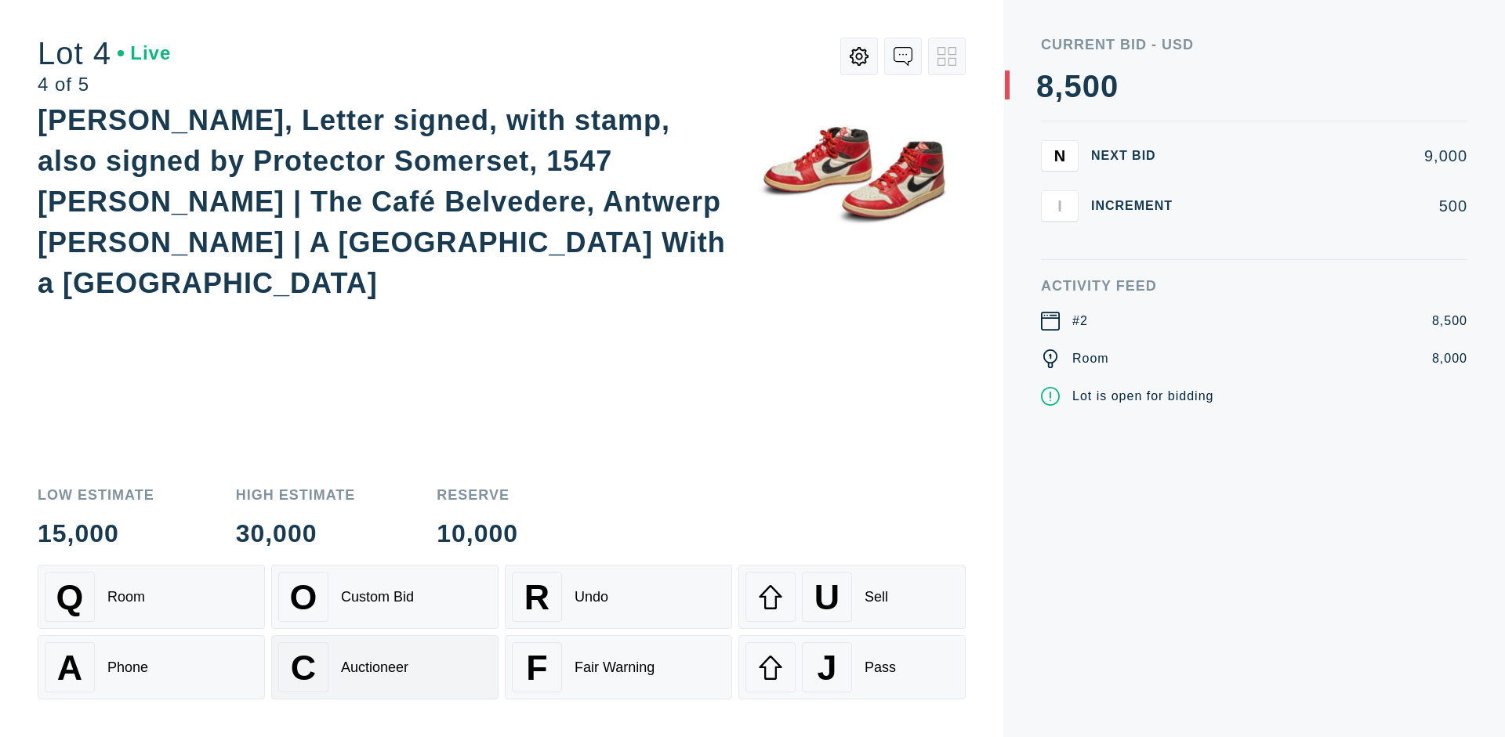
click at [385, 668] on div "Auctioneer" at bounding box center [374, 668] width 67 height 16
click at [852, 668] on div "J Pass" at bounding box center [851, 668] width 213 height 50
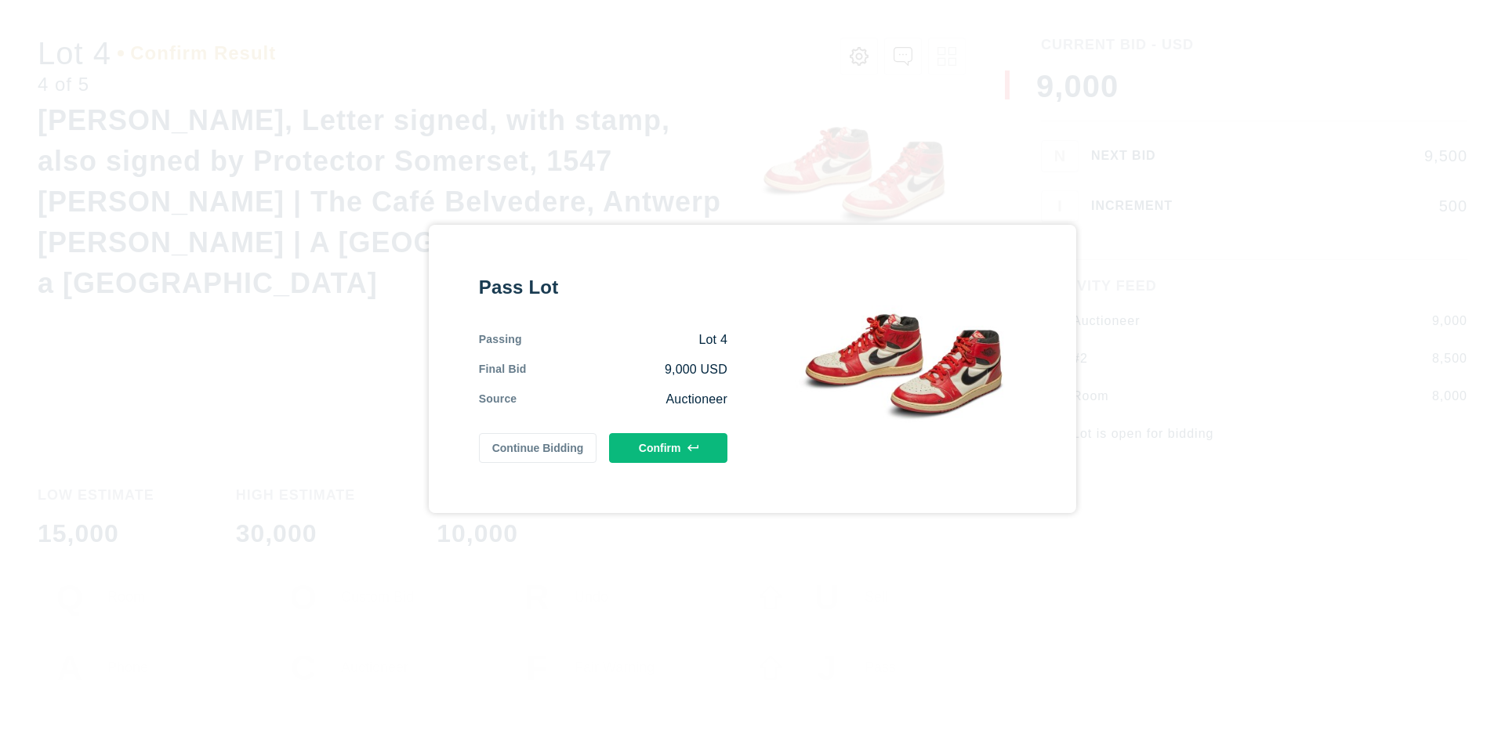
click at [668, 447] on button "Confirm" at bounding box center [668, 448] width 118 height 30
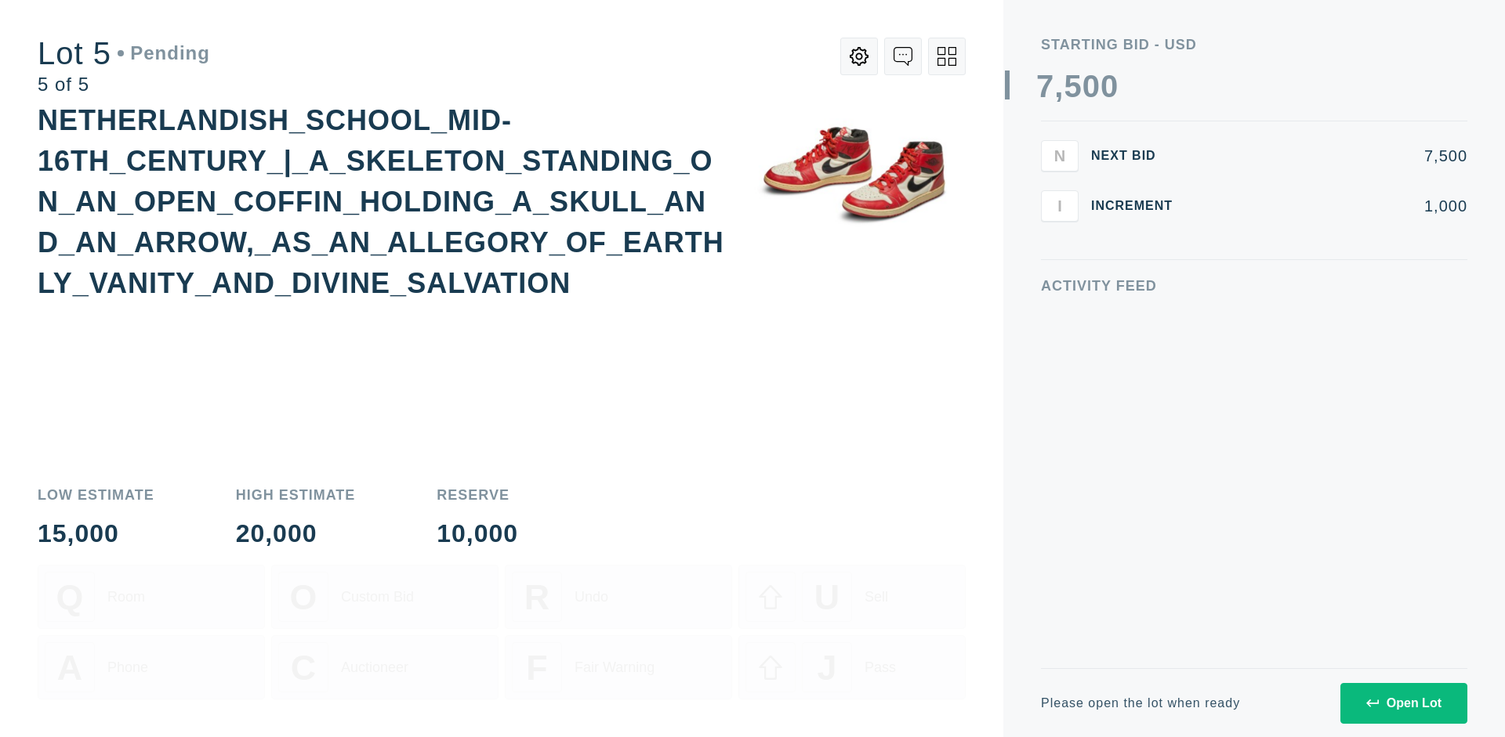
click at [1403, 703] on div "Open Lot" at bounding box center [1403, 704] width 75 height 14
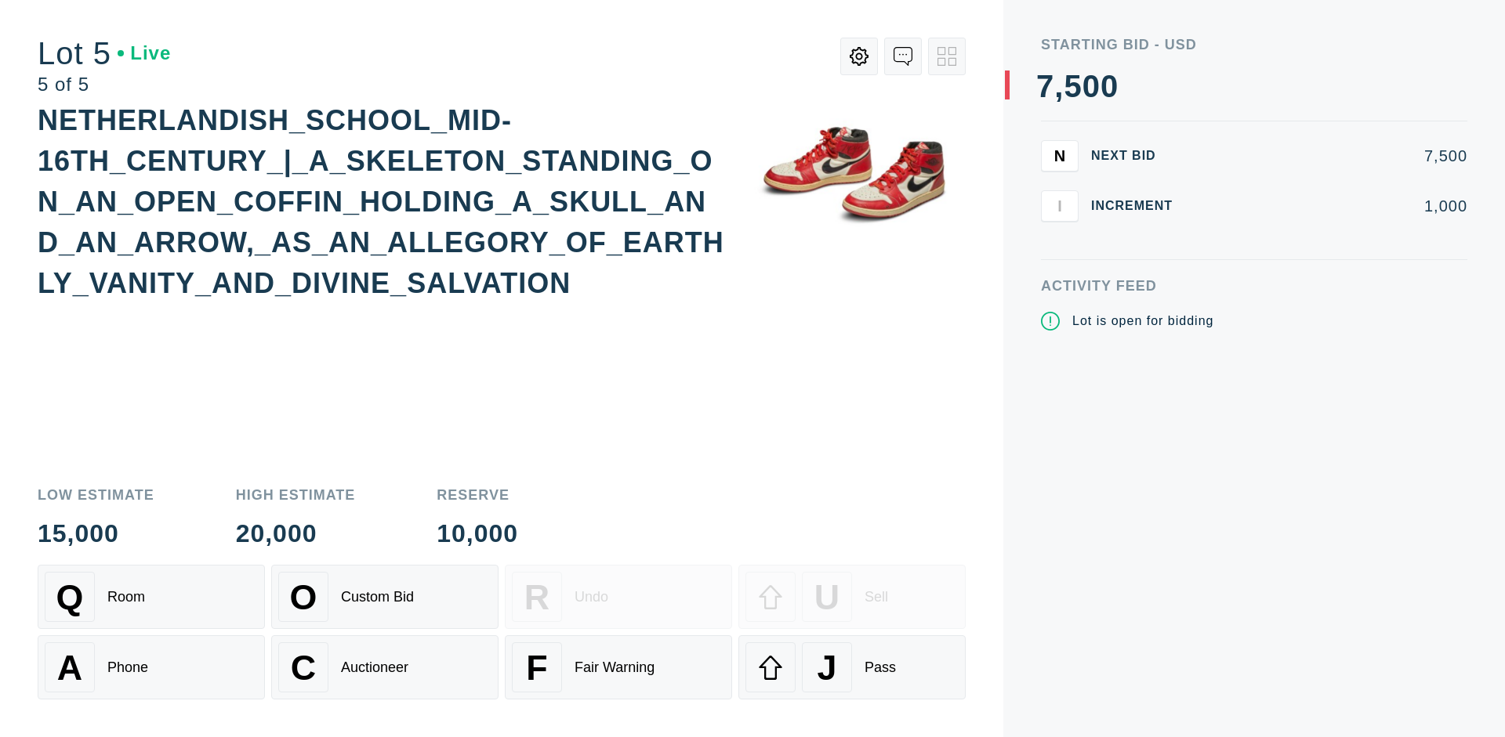
click at [151, 597] on div "Q Room" at bounding box center [151, 597] width 213 height 50
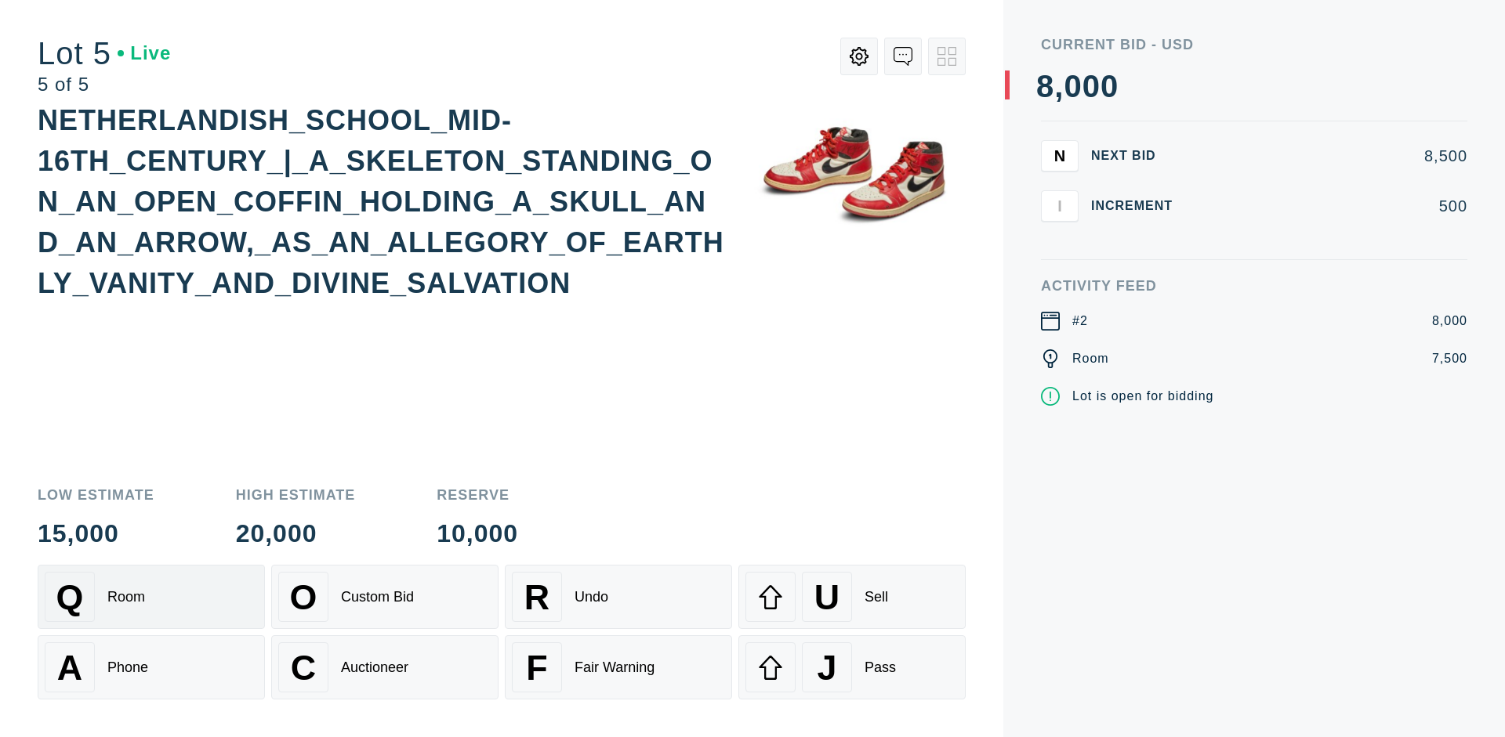
click at [151, 597] on div "Q Room" at bounding box center [151, 597] width 213 height 50
click at [852, 597] on div "U Sell" at bounding box center [851, 597] width 213 height 50
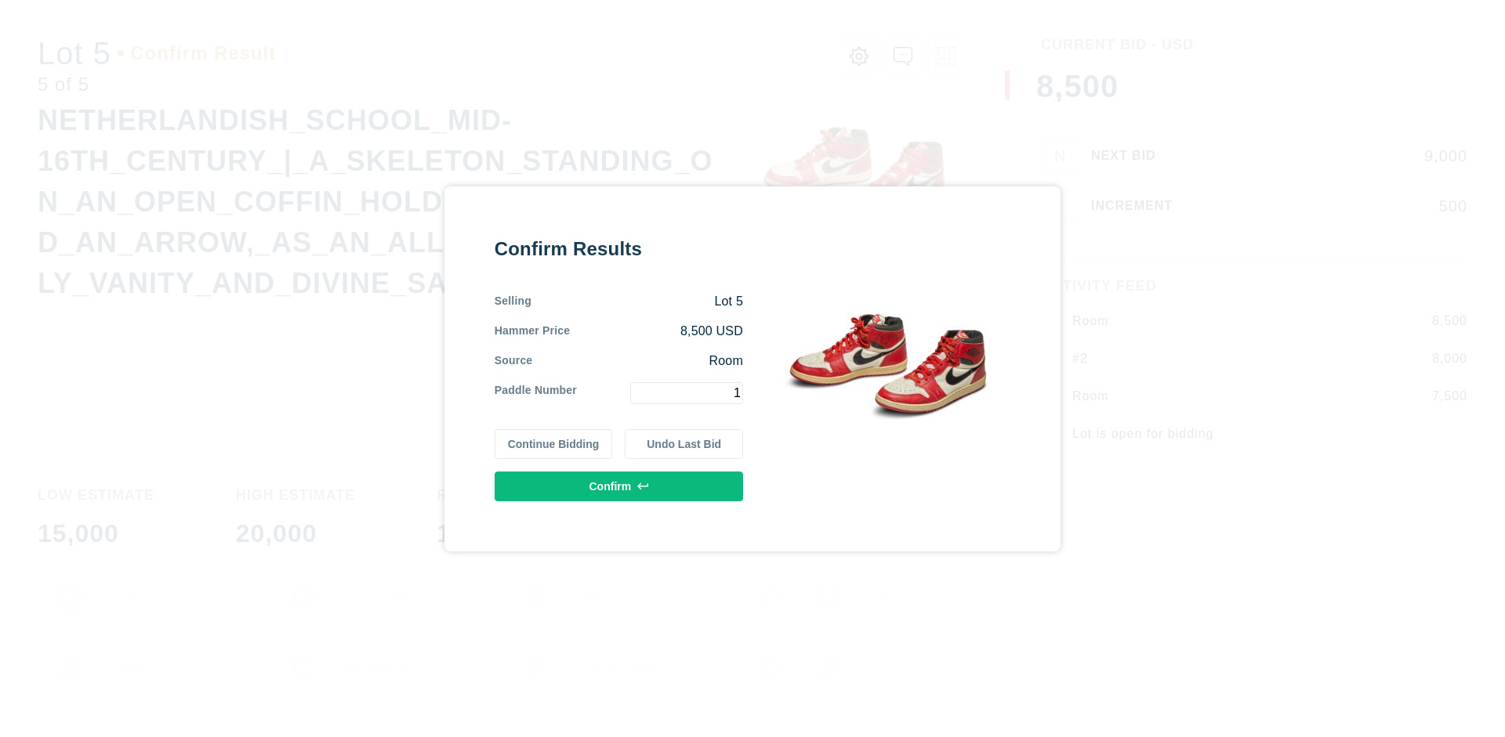
type input "1"
click at [619, 486] on button "Confirm" at bounding box center [618, 487] width 248 height 30
